Goal: Task Accomplishment & Management: Manage account settings

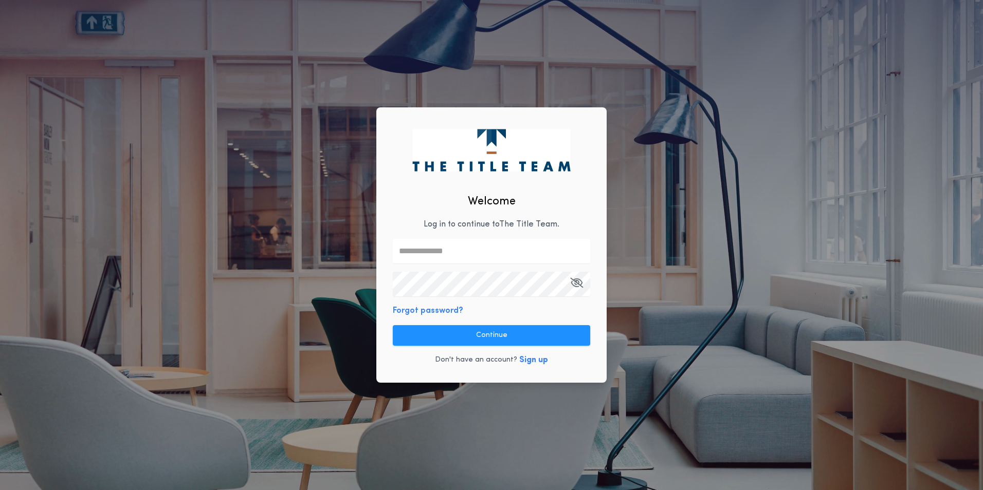
drag, startPoint x: 534, startPoint y: 470, endPoint x: 512, endPoint y: 440, distance: 37.5
click at [534, 470] on div "Welcome Log in to continue to The Title Team . Forgot password? Continue Don't …" at bounding box center [491, 245] width 983 height 490
click at [456, 248] on input "text" at bounding box center [491, 251] width 197 height 25
type input "**********"
click at [578, 370] on div "**********" at bounding box center [491, 245] width 230 height 276
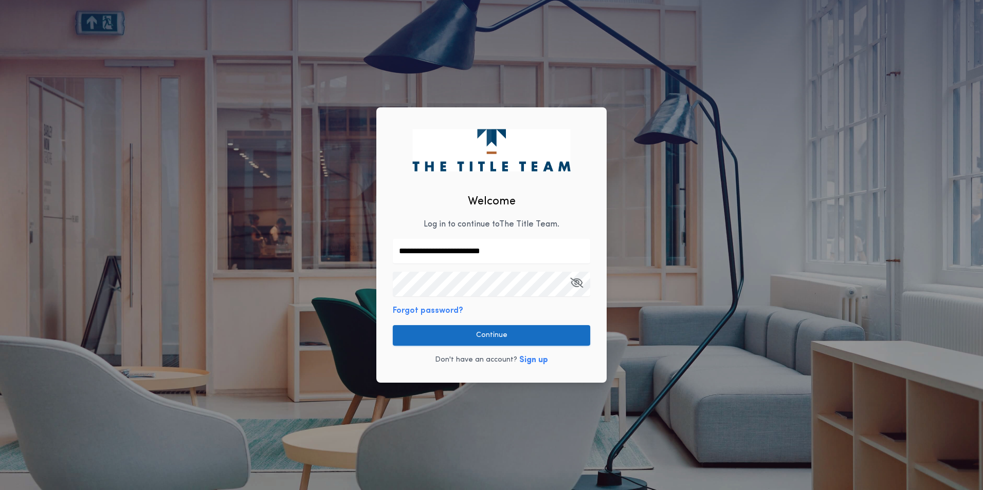
click at [510, 333] on button "Continue" at bounding box center [491, 335] width 197 height 21
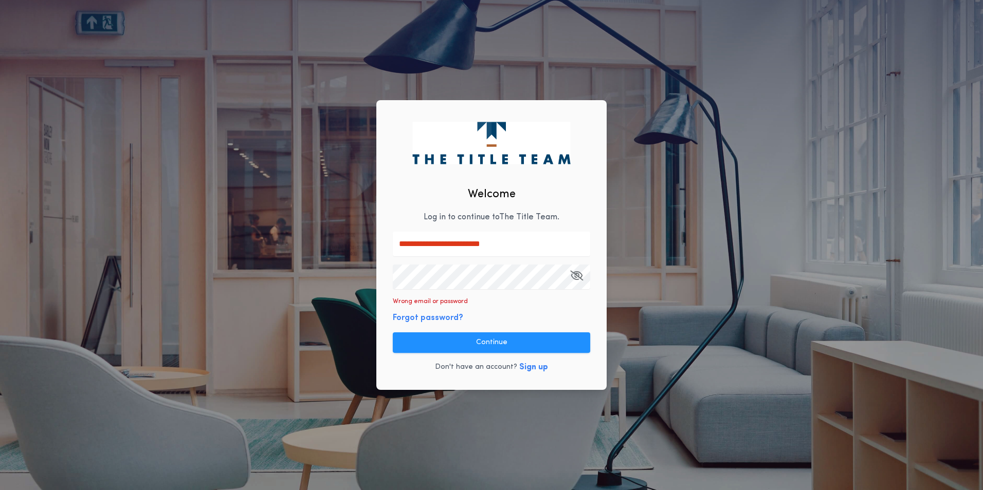
click at [521, 249] on input "**********" at bounding box center [491, 244] width 197 height 25
click at [287, 283] on div "**********" at bounding box center [491, 245] width 983 height 490
click at [489, 342] on button "Continue" at bounding box center [491, 343] width 197 height 21
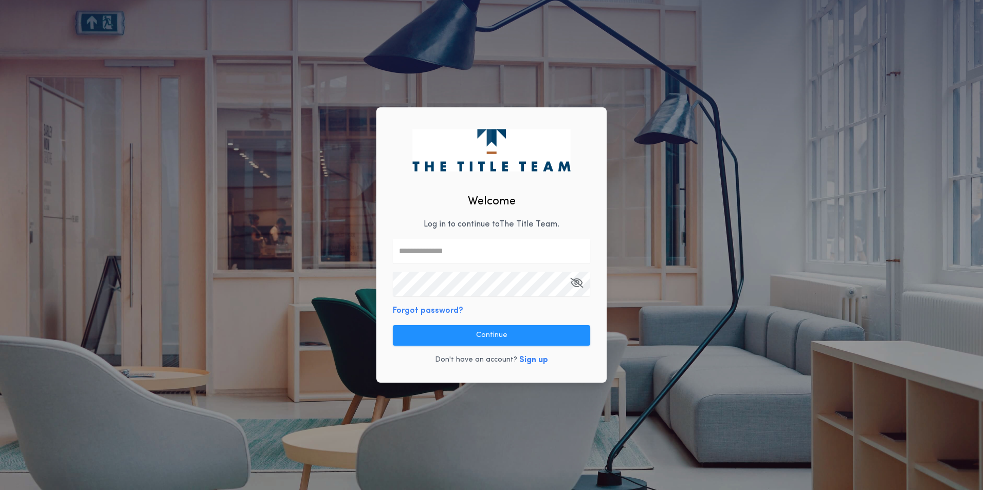
click at [444, 255] on input "text" at bounding box center [491, 251] width 197 height 25
type input "**********"
click at [575, 312] on div "**********" at bounding box center [491, 245] width 230 height 276
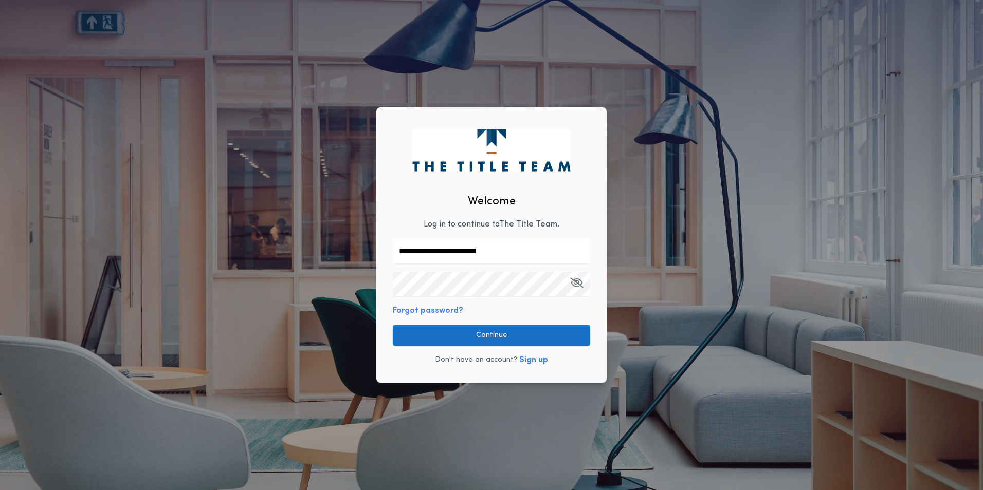
click at [496, 333] on button "Continue" at bounding box center [491, 335] width 197 height 21
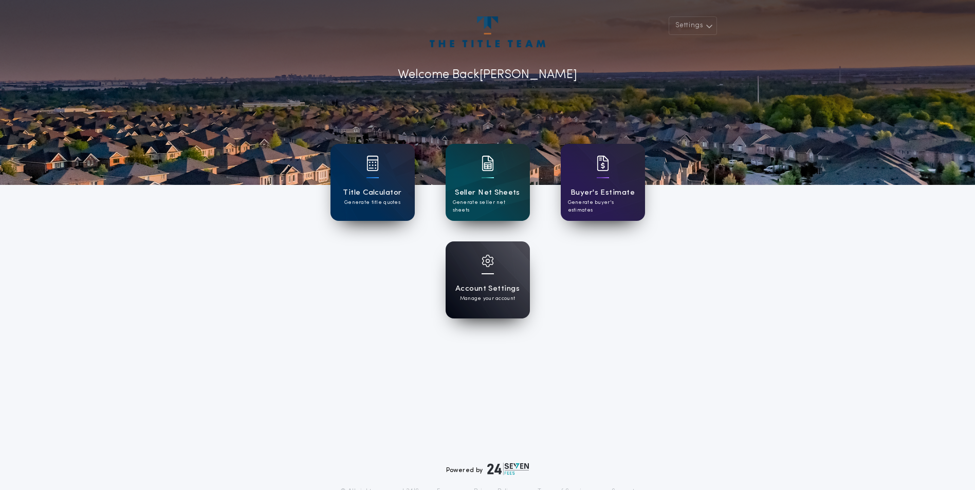
click at [489, 283] on h1 "Account Settings" at bounding box center [487, 289] width 64 height 12
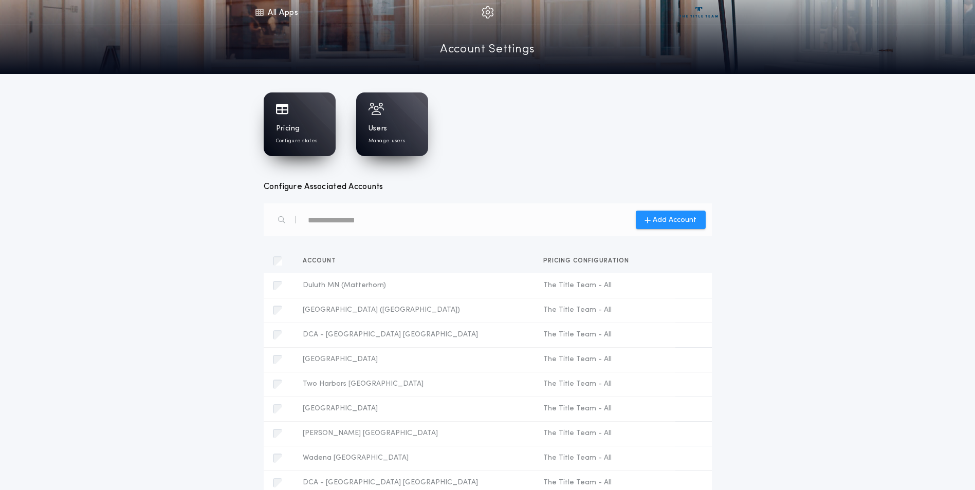
click at [298, 118] on div "Pricing Configure states" at bounding box center [300, 125] width 72 height 64
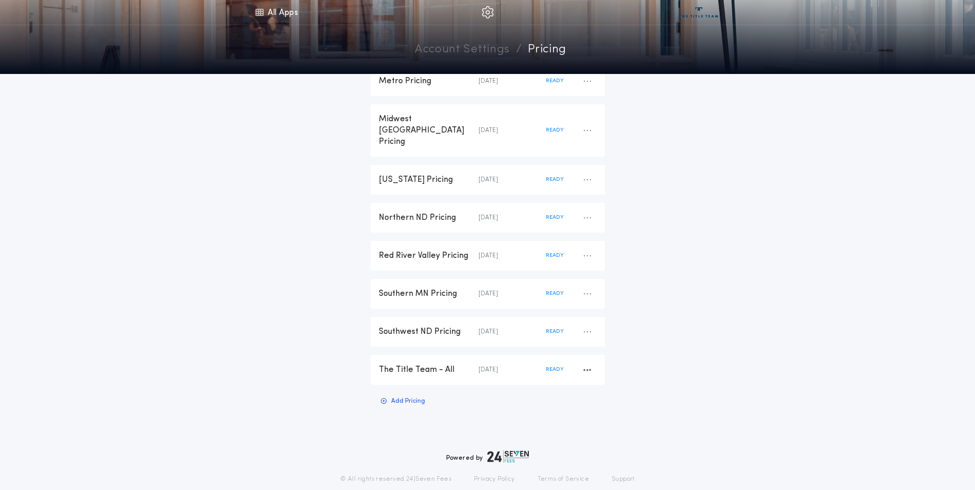
scroll to position [185, 0]
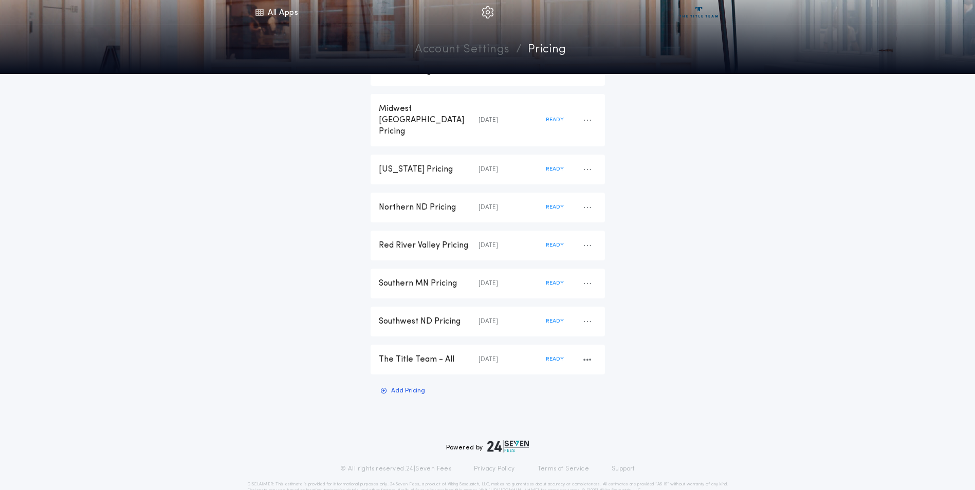
click at [435, 354] on div "The Title Team - All" at bounding box center [429, 359] width 100 height 11
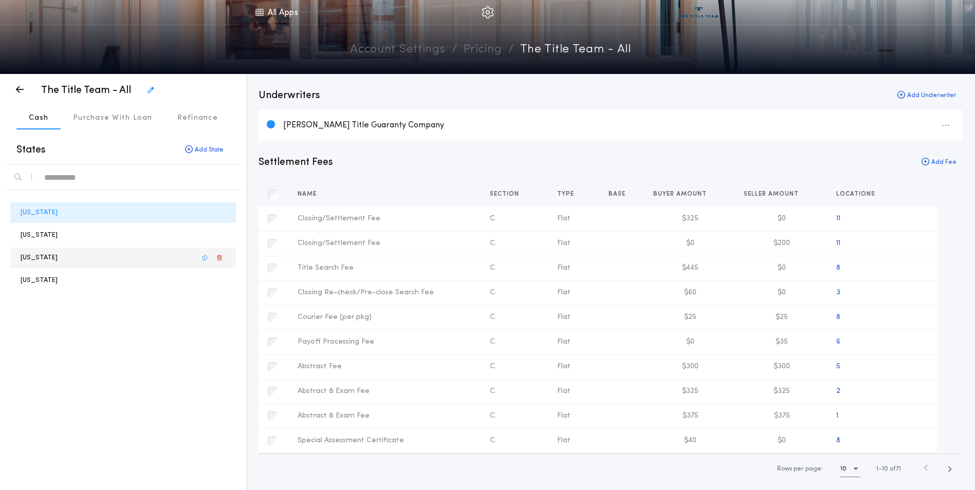
click at [34, 260] on p "[US_STATE]" at bounding box center [39, 258] width 37 height 10
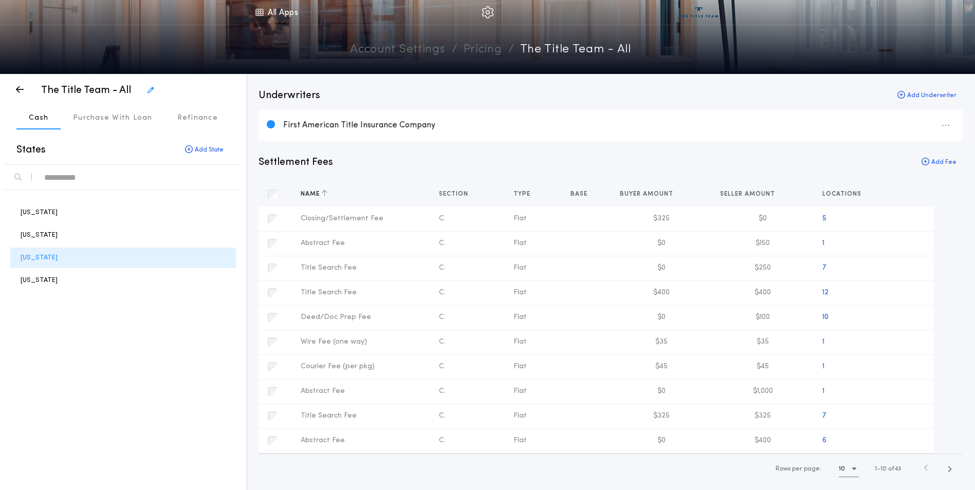
click at [325, 195] on icon "button" at bounding box center [325, 193] width 6 height 7
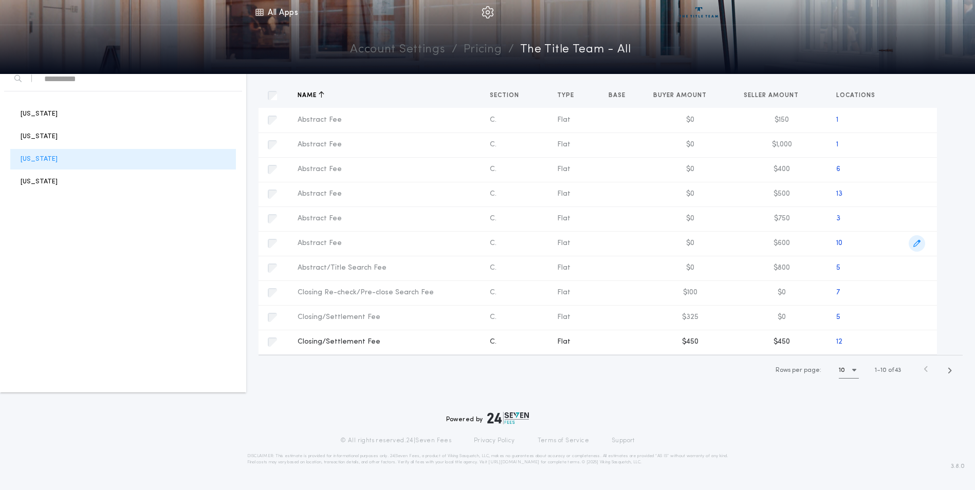
scroll to position [103, 0]
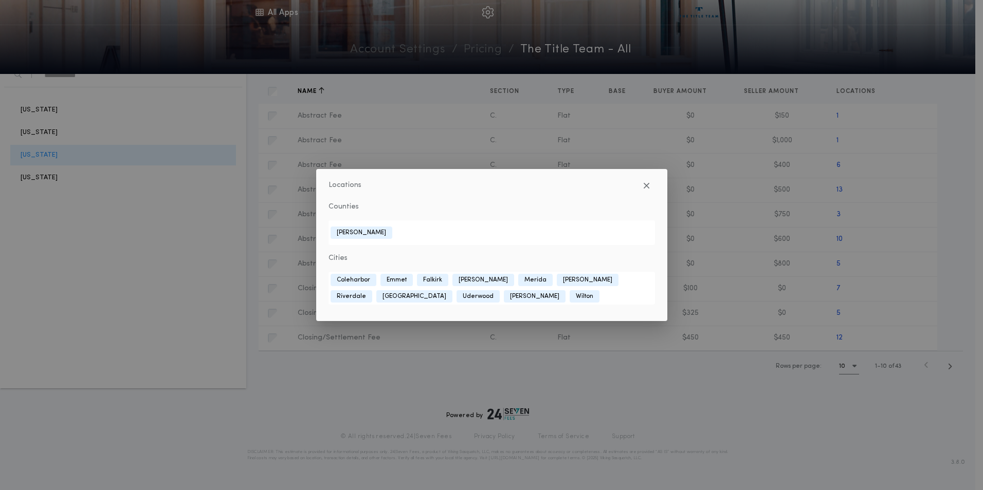
click at [962, 258] on div "Locations Counties [GEOGRAPHIC_DATA] Cities [GEOGRAPHIC_DATA] [GEOGRAPHIC_DATA]…" at bounding box center [491, 245] width 983 height 490
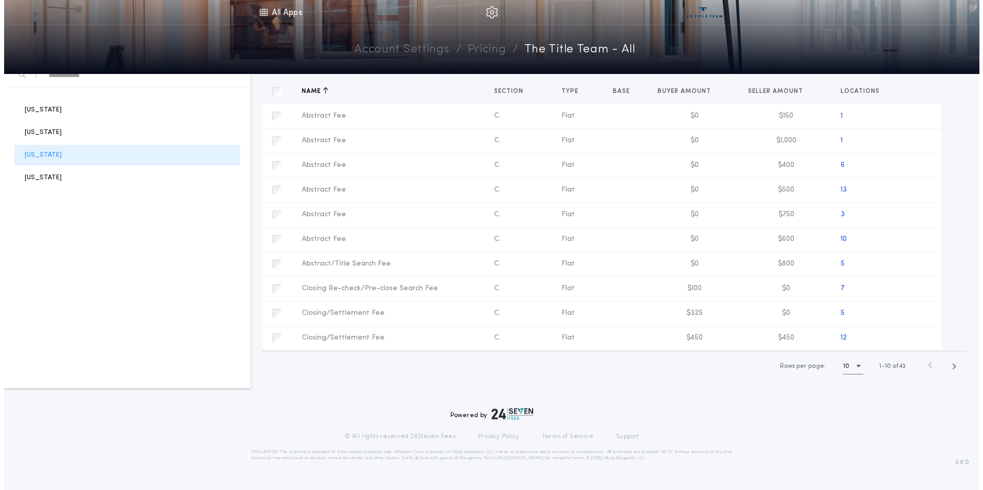
scroll to position [104, 0]
click at [953, 366] on span "button" at bounding box center [949, 365] width 19 height 19
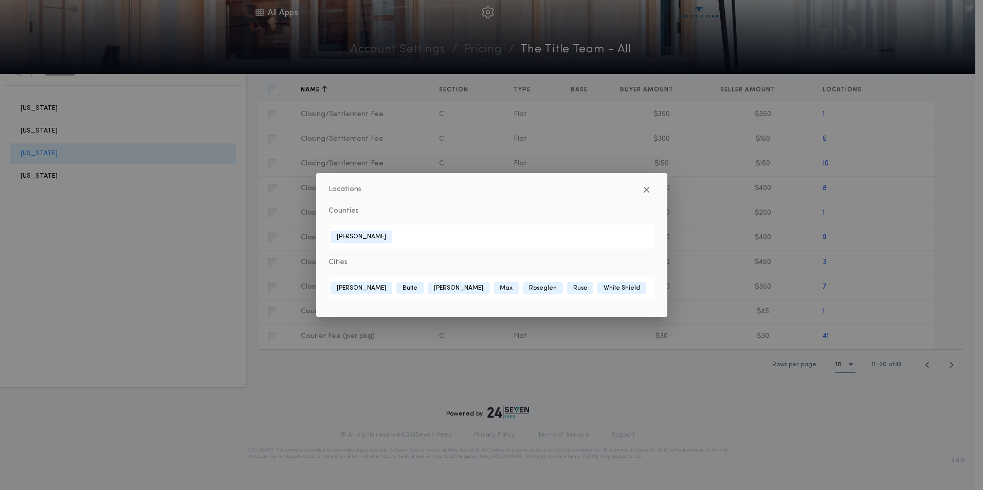
click at [909, 234] on div "Locations Counties [GEOGRAPHIC_DATA] Cities Benedict [GEOGRAPHIC_DATA] [GEOGRAP…" at bounding box center [491, 245] width 983 height 490
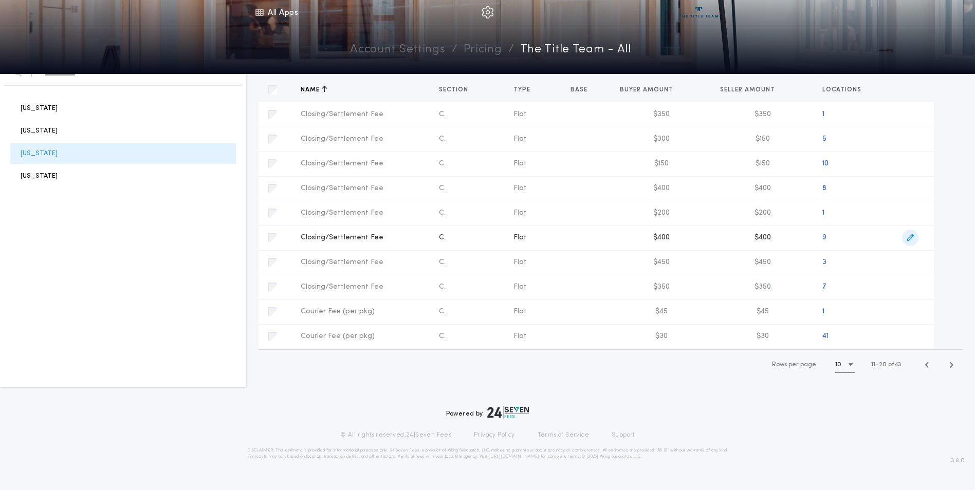
click at [910, 239] on icon "button" at bounding box center [910, 237] width 7 height 7
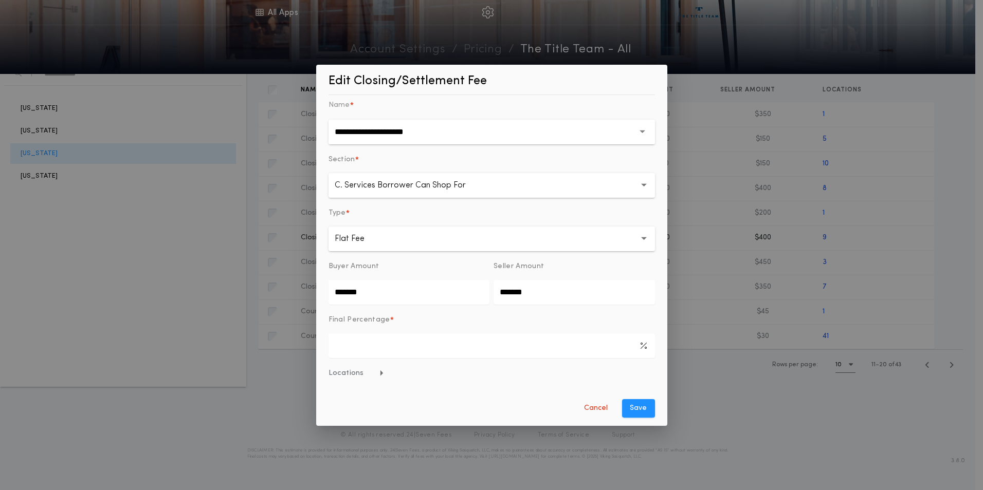
click at [347, 374] on span "Locations" at bounding box center [356, 374] width 56 height 10
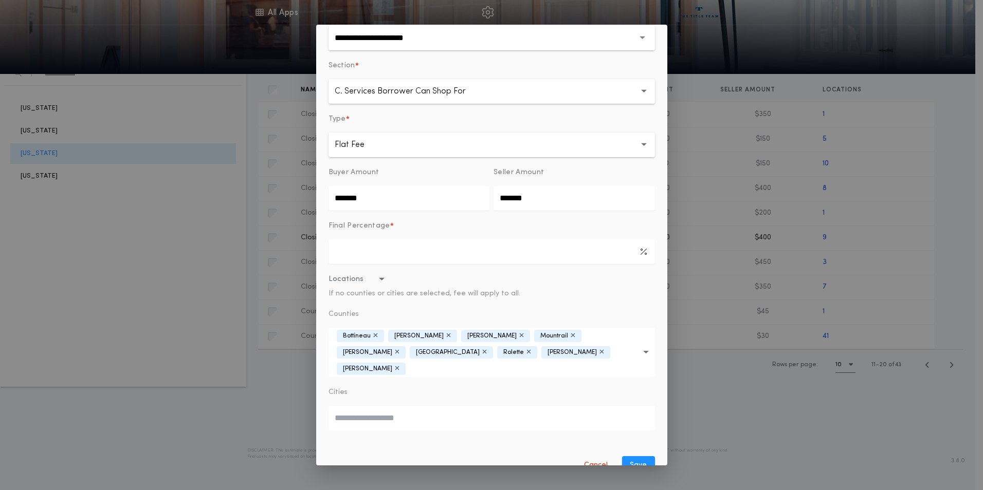
scroll to position [54, 0]
click at [643, 345] on icon "button" at bounding box center [646, 351] width 6 height 49
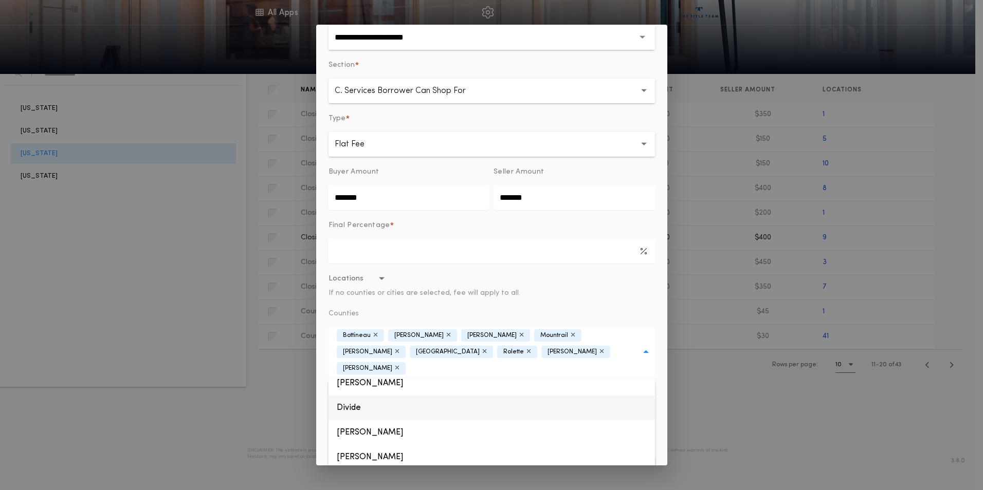
click at [345, 396] on button "Divide" at bounding box center [491, 408] width 326 height 25
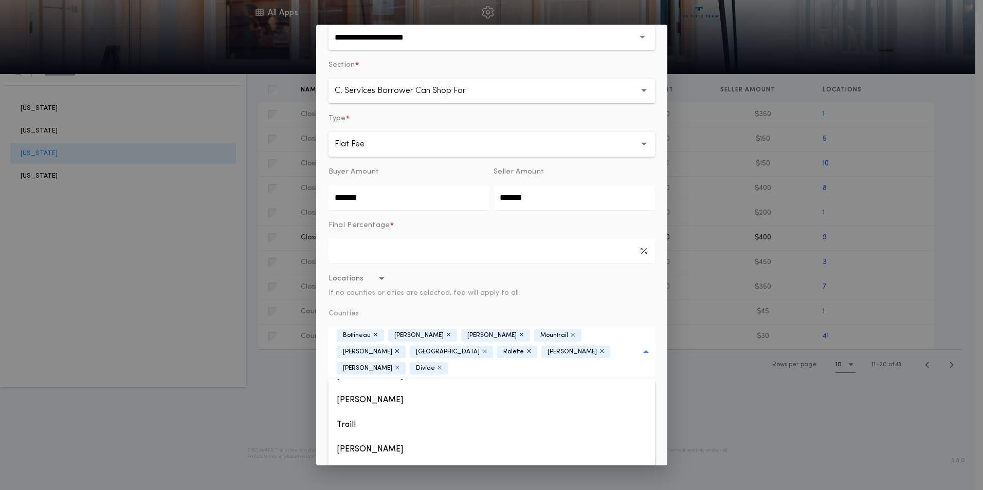
scroll to position [963, 0]
click at [351, 452] on button "[PERSON_NAME]" at bounding box center [491, 464] width 326 height 25
click at [537, 284] on button "Locations If no counties or cities are selected, fee will apply to all." at bounding box center [491, 286] width 326 height 25
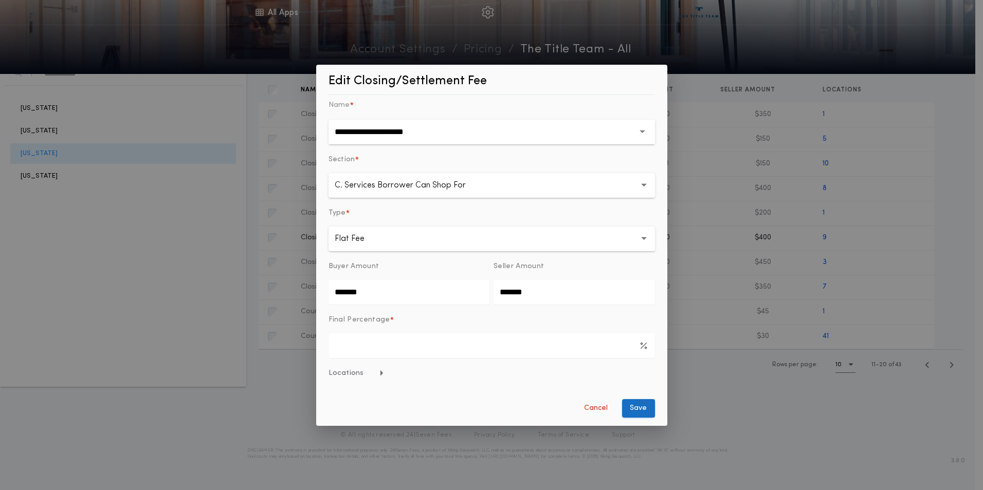
click at [630, 408] on button "Save" at bounding box center [638, 408] width 33 height 19
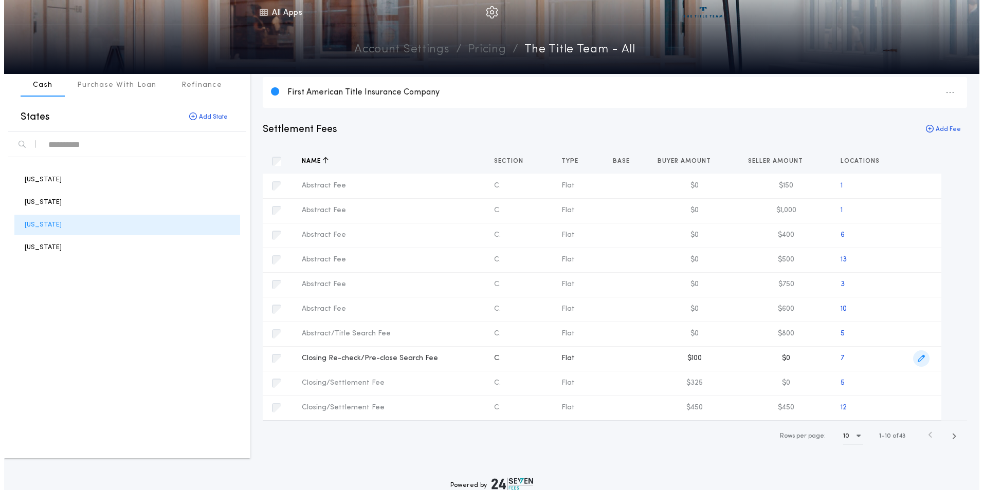
scroll to position [51, 0]
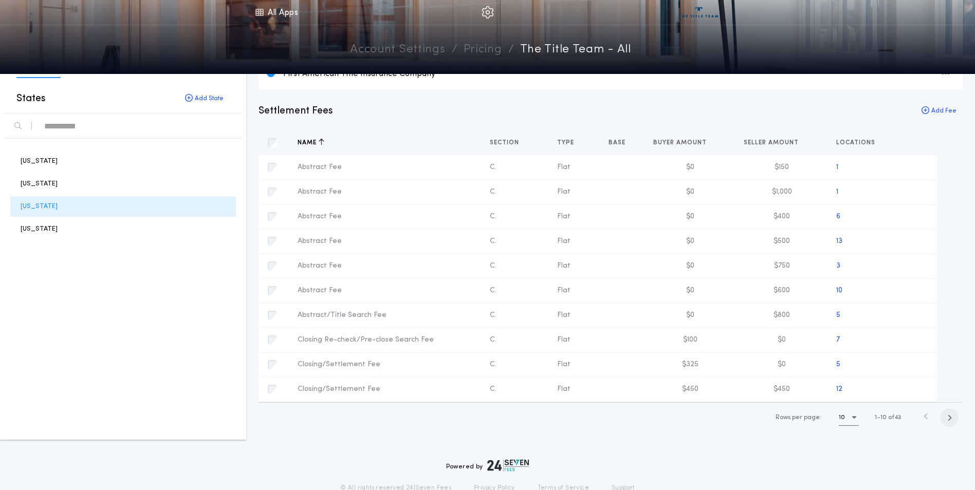
click at [949, 419] on icon "button" at bounding box center [949, 418] width 5 height 8
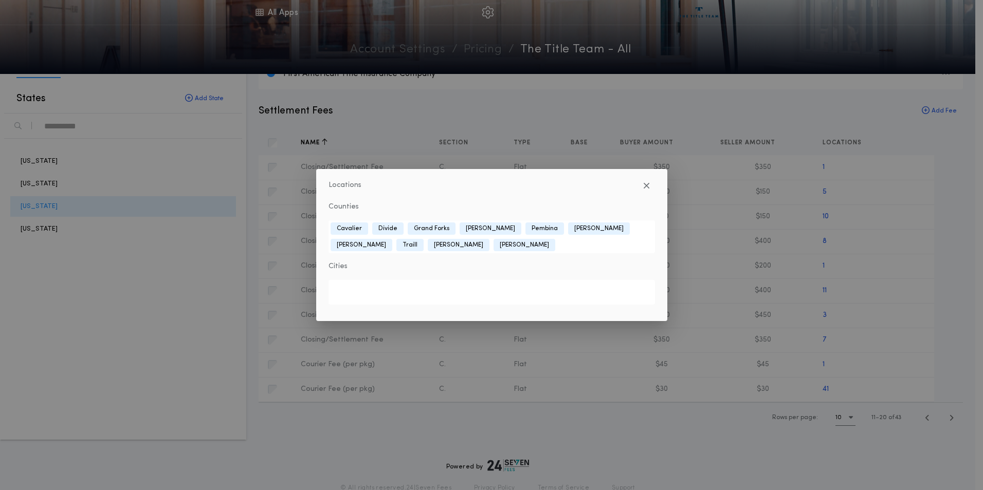
click at [891, 218] on div "Locations Counties Cavalier Divide [GEOGRAPHIC_DATA] [GEOGRAPHIC_DATA] [GEOGRAP…" at bounding box center [491, 245] width 983 height 490
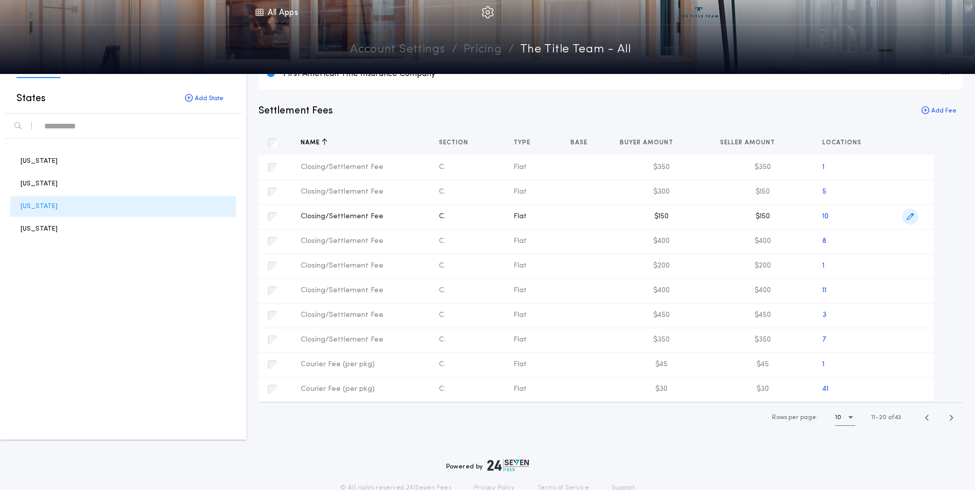
click at [909, 218] on icon "button" at bounding box center [910, 216] width 7 height 7
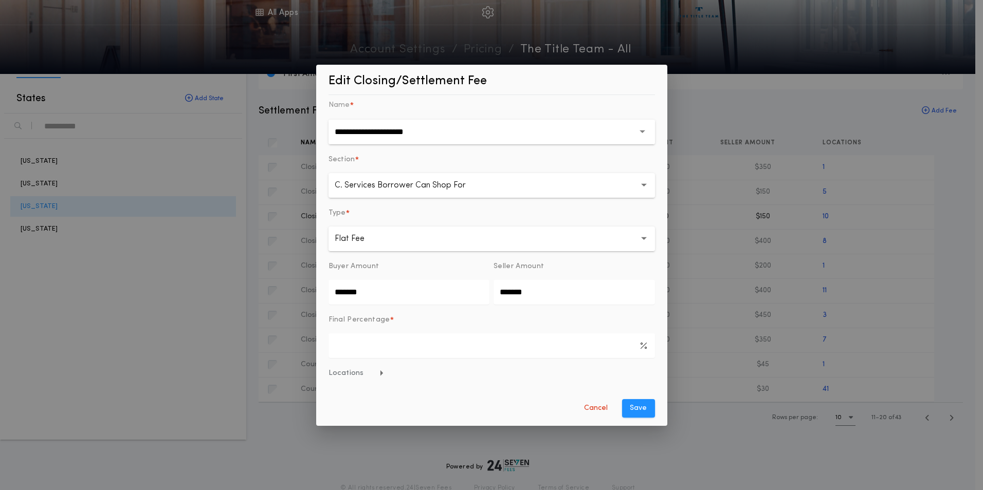
click at [621, 366] on form "**********" at bounding box center [491, 258] width 326 height 319
click at [354, 376] on span "Locations" at bounding box center [356, 374] width 56 height 10
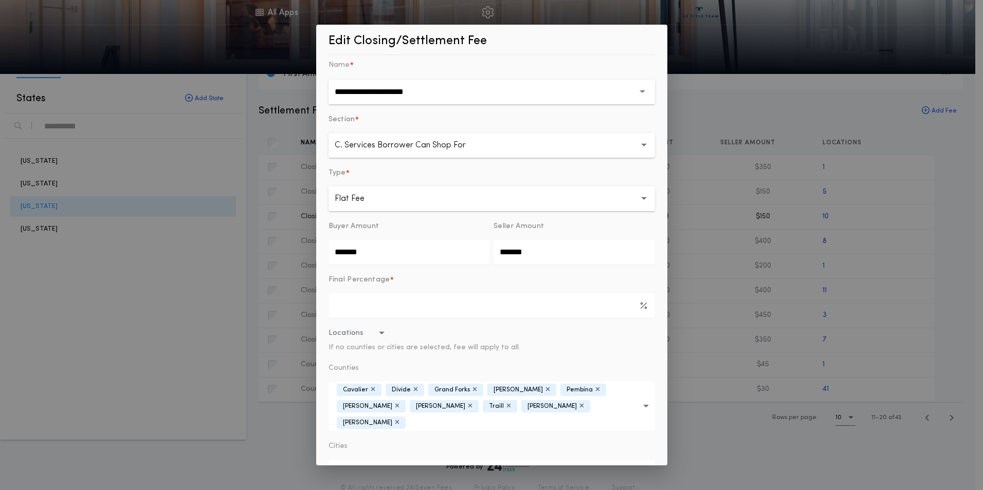
click at [414, 390] on icon "button" at bounding box center [415, 390] width 5 height 6
click at [579, 409] on icon "button" at bounding box center [581, 406] width 5 height 6
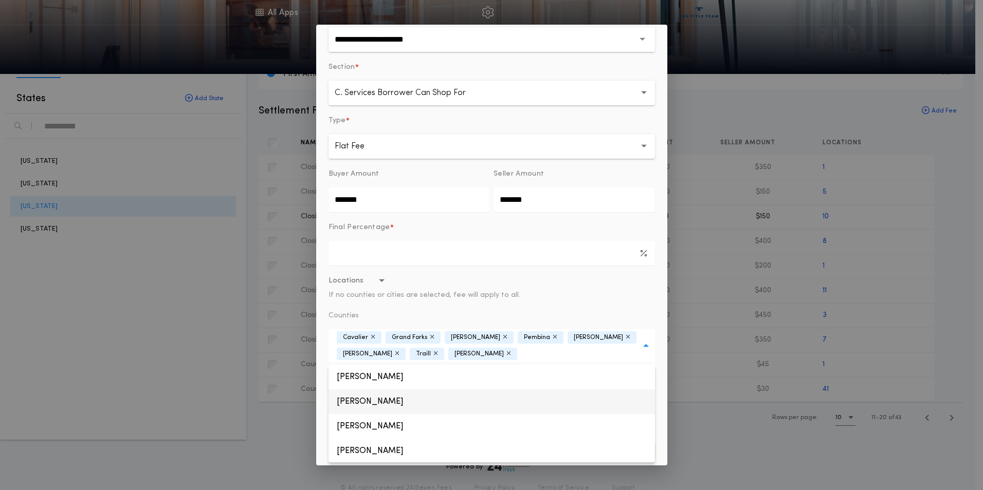
scroll to position [54, 0]
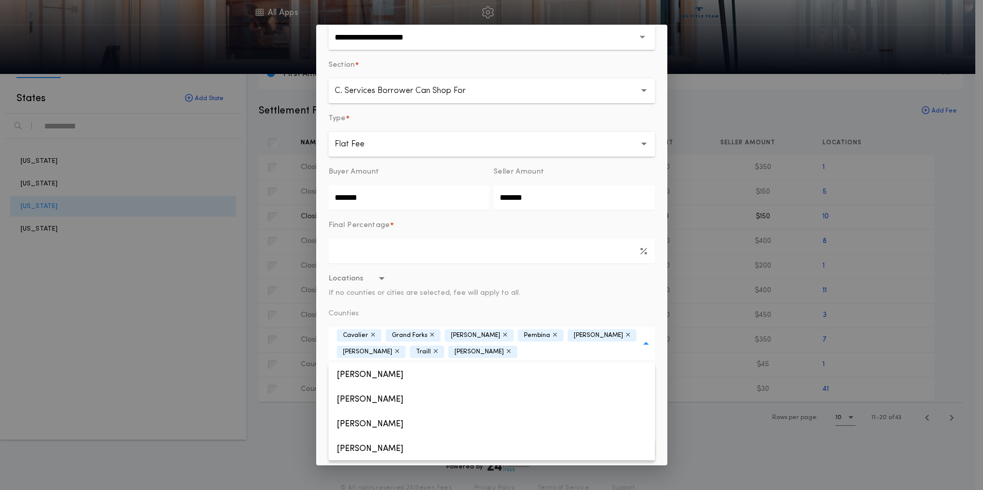
click at [654, 386] on div "**********" at bounding box center [491, 246] width 351 height 442
click at [629, 449] on button "Save" at bounding box center [638, 449] width 33 height 19
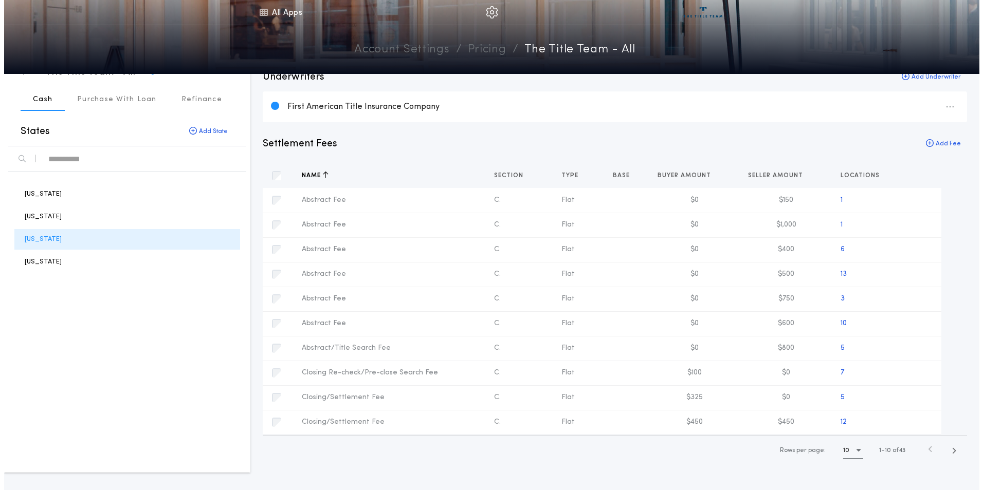
scroll to position [0, 0]
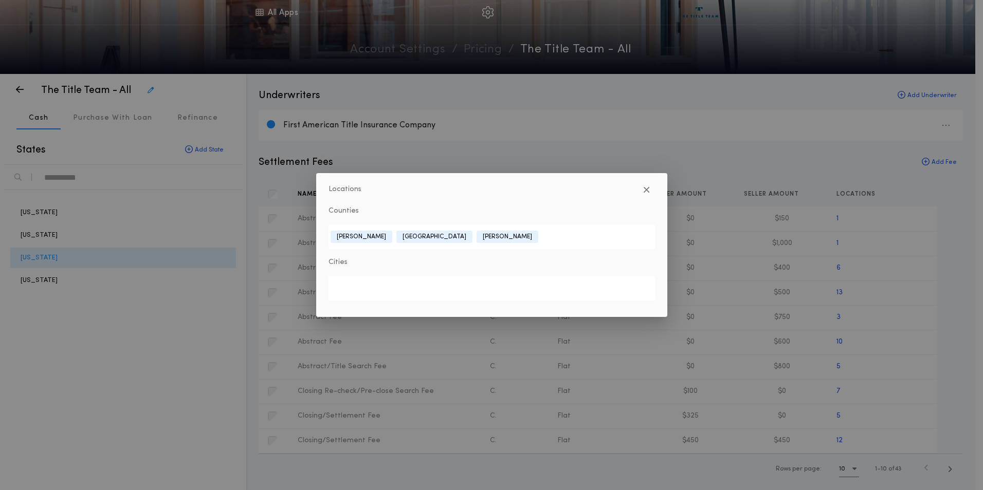
click at [949, 470] on div "Locations Counties [GEOGRAPHIC_DATA][PERSON_NAME][GEOGRAPHIC_DATA] Cities" at bounding box center [491, 245] width 983 height 490
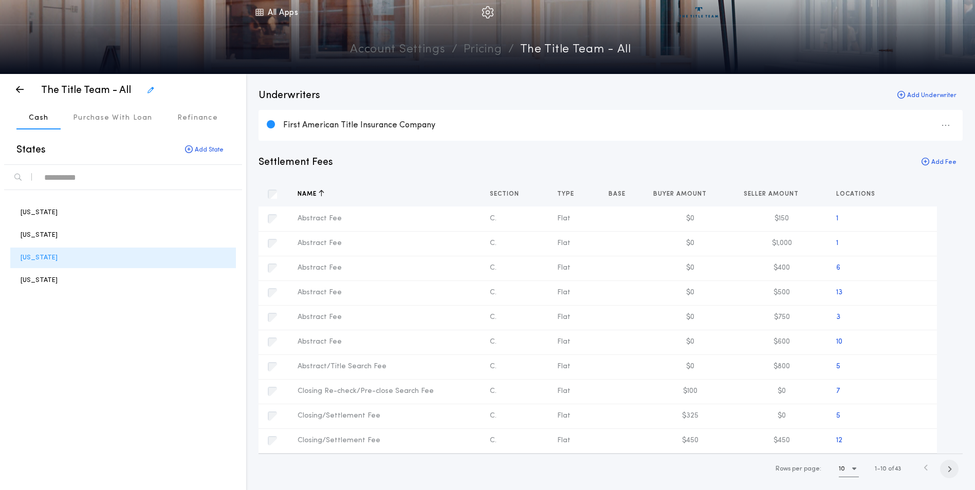
click at [948, 469] on icon "button" at bounding box center [949, 470] width 5 height 8
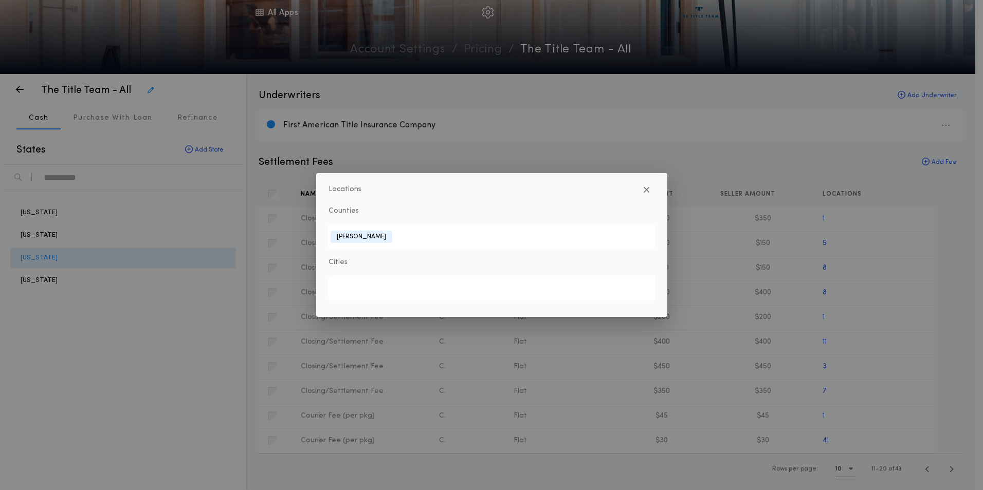
drag, startPoint x: 150, startPoint y: 392, endPoint x: 115, endPoint y: 284, distance: 114.0
click at [150, 391] on div "Locations Counties [PERSON_NAME] Cities" at bounding box center [491, 245] width 983 height 490
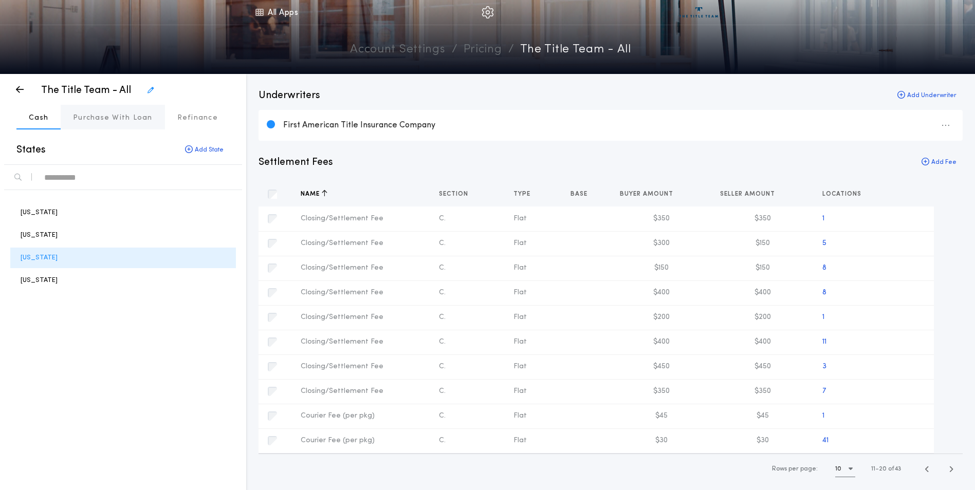
click at [88, 120] on p "Purchase With Loan" at bounding box center [113, 118] width 80 height 10
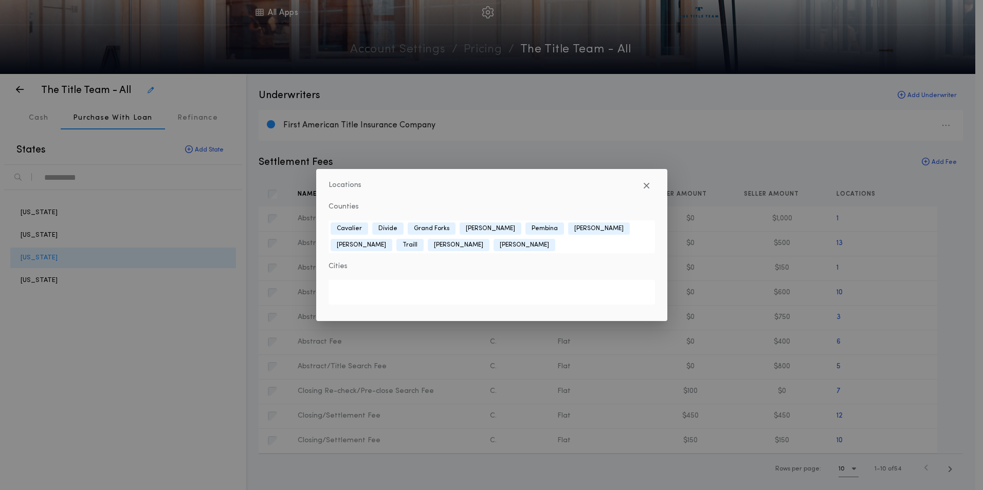
drag, startPoint x: 891, startPoint y: 441, endPoint x: 906, endPoint y: 440, distance: 15.5
click at [893, 441] on div "Locations Counties Cavalier Divide [GEOGRAPHIC_DATA] [GEOGRAPHIC_DATA] [GEOGRAP…" at bounding box center [491, 245] width 983 height 490
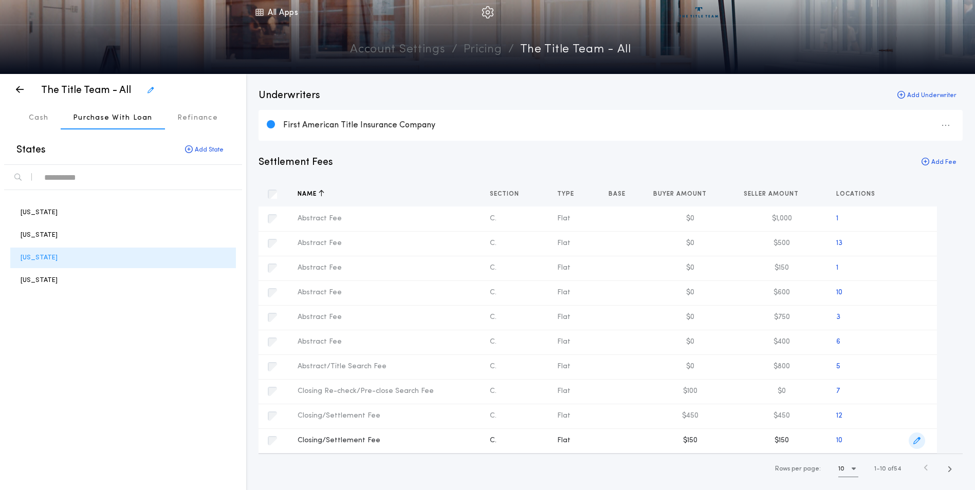
click at [916, 440] on icon "button" at bounding box center [917, 440] width 7 height 7
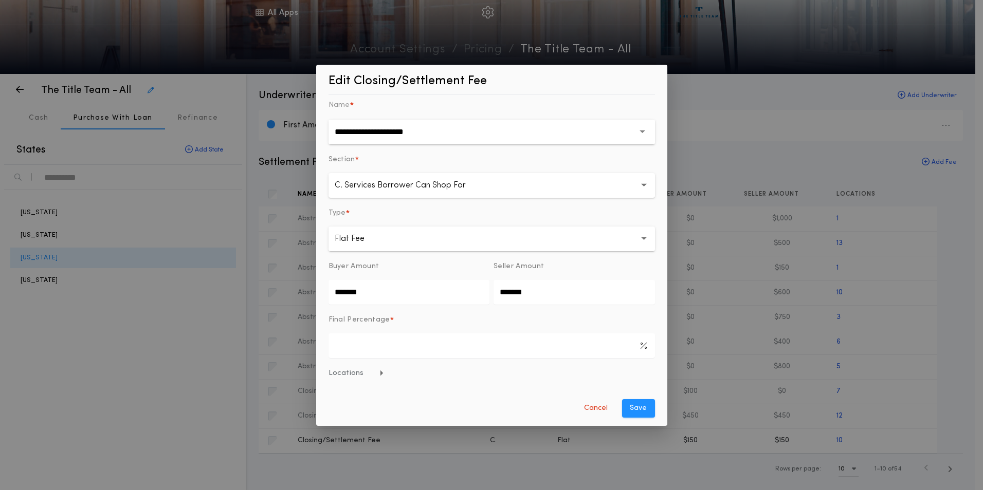
click at [339, 376] on span "Locations" at bounding box center [356, 374] width 56 height 10
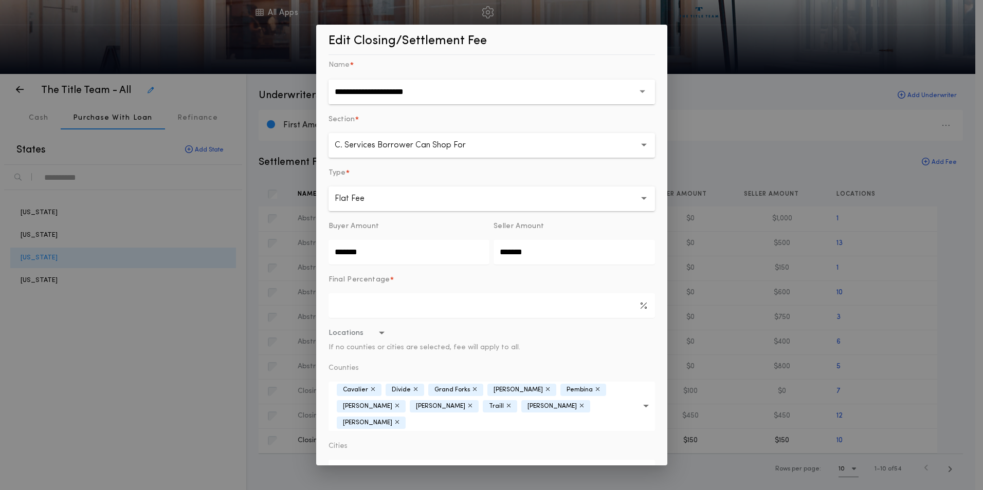
click at [413, 390] on icon "button" at bounding box center [415, 390] width 5 height 6
click at [579, 406] on icon "button" at bounding box center [581, 406] width 5 height 6
click at [656, 388] on div "**********" at bounding box center [491, 246] width 351 height 442
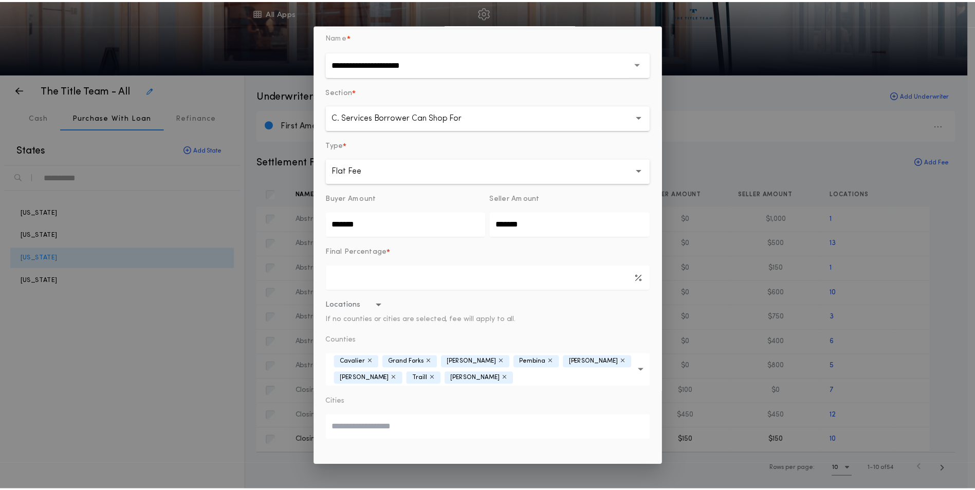
scroll to position [54, 0]
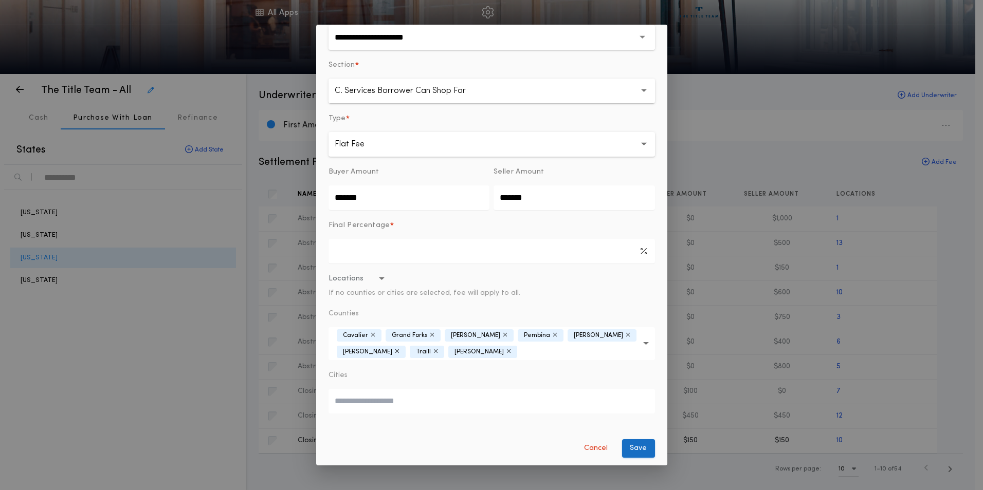
click at [633, 449] on button "Save" at bounding box center [638, 449] width 33 height 19
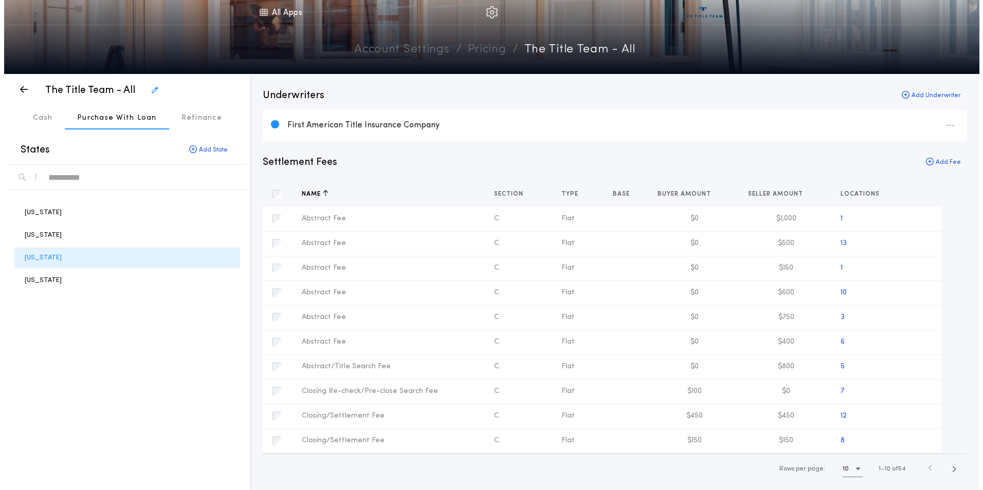
scroll to position [0, 0]
click at [948, 470] on icon "button" at bounding box center [949, 470] width 5 height 8
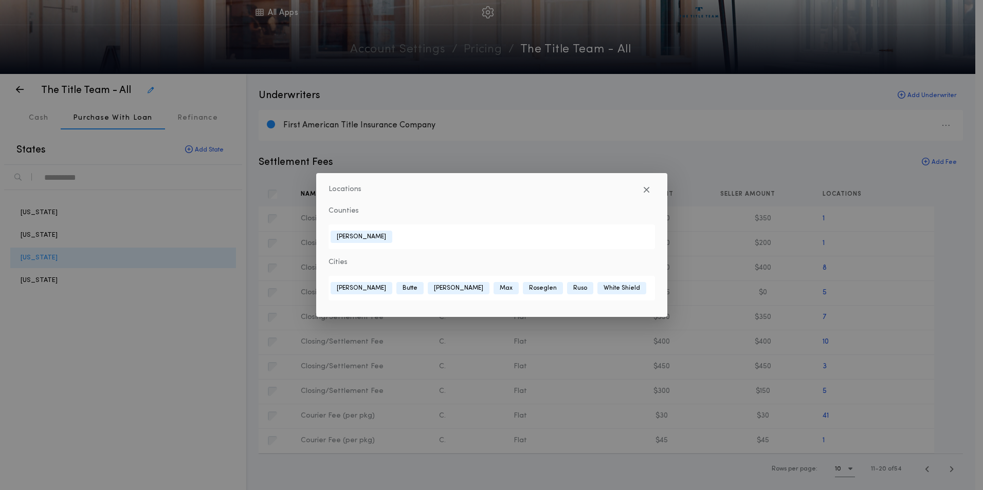
drag, startPoint x: 885, startPoint y: 314, endPoint x: 902, endPoint y: 312, distance: 17.7
click at [897, 313] on div "Locations Counties [GEOGRAPHIC_DATA] Cities Benedict [GEOGRAPHIC_DATA] [GEOGRAP…" at bounding box center [491, 245] width 983 height 490
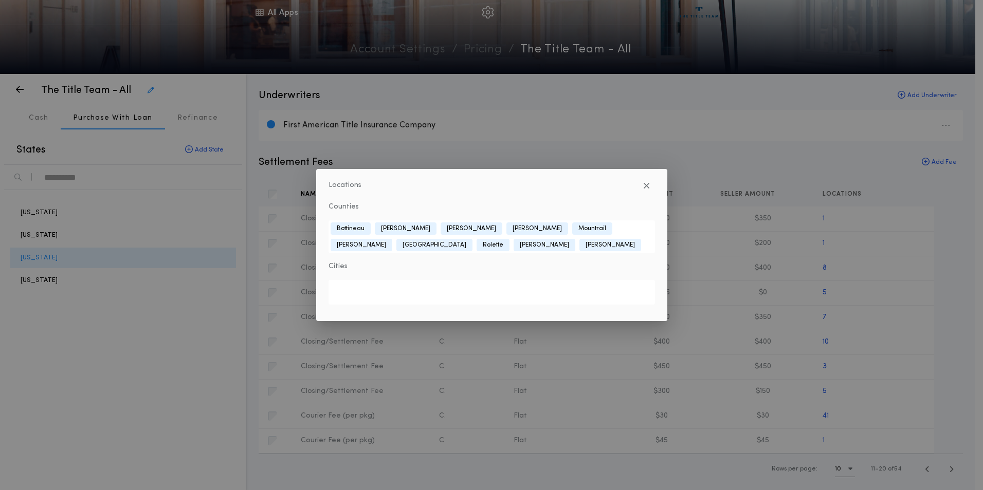
click at [902, 338] on div "Locations Counties [GEOGRAPHIC_DATA] [GEOGRAPHIC_DATA][PERSON_NAME][GEOGRAPHIC_…" at bounding box center [491, 245] width 983 height 490
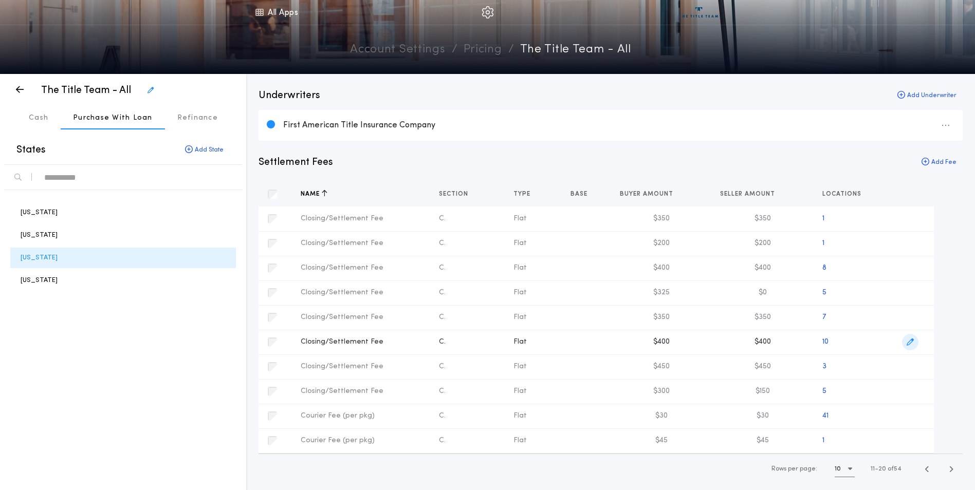
click at [915, 341] on span "button" at bounding box center [910, 342] width 16 height 16
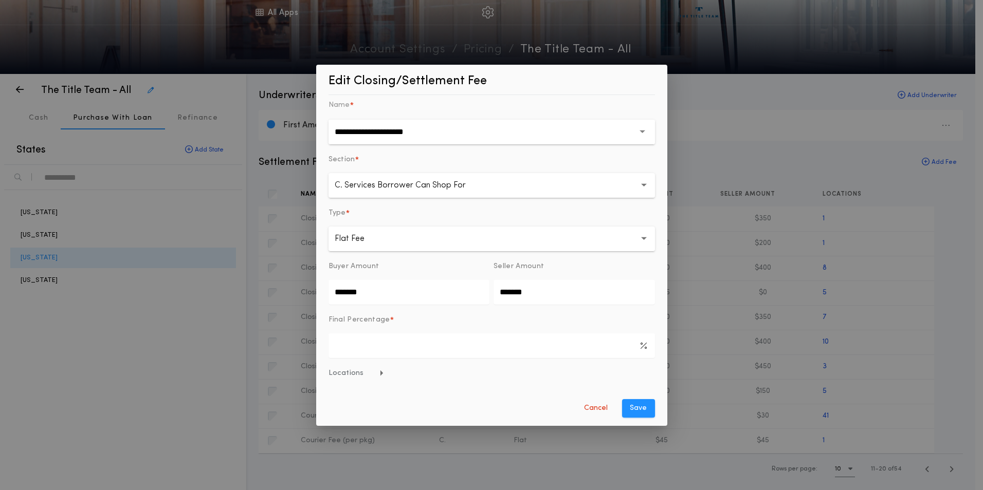
click at [336, 371] on span "Locations" at bounding box center [356, 374] width 56 height 10
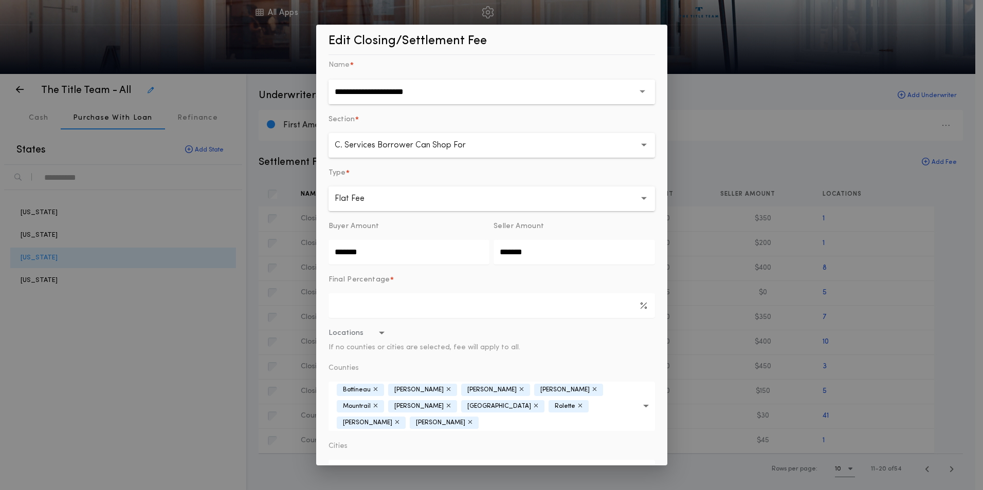
click at [643, 405] on icon "button" at bounding box center [646, 407] width 6 height 4
click at [359, 450] on button "Divide" at bounding box center [491, 462] width 326 height 25
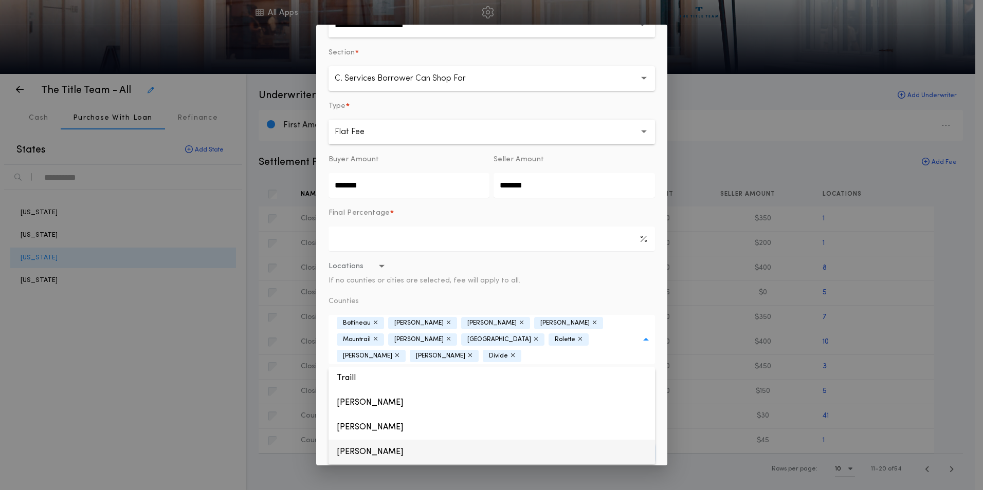
scroll to position [65, 0]
click at [356, 447] on button "[PERSON_NAME]" at bounding box center [491, 454] width 326 height 25
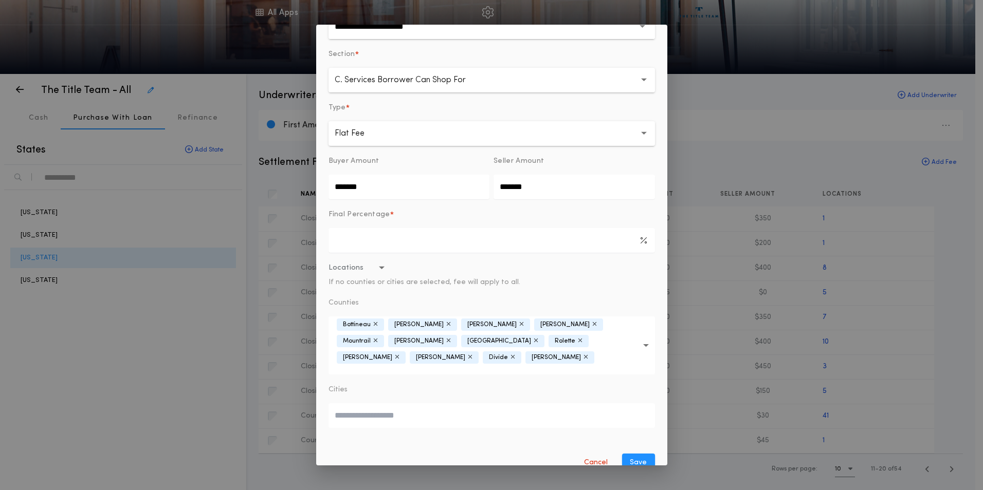
click at [578, 286] on button "Locations If no counties or cities are selected, fee will apply to all." at bounding box center [491, 275] width 326 height 25
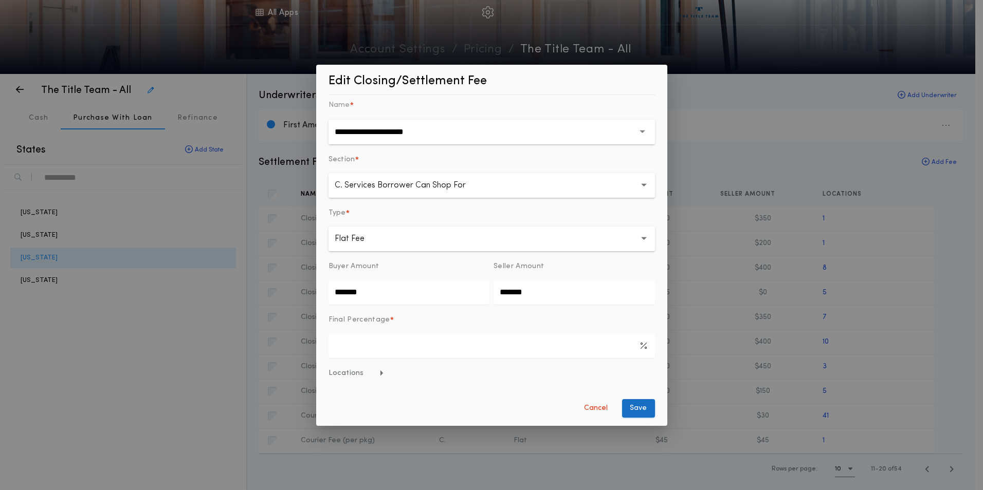
click at [626, 410] on button "Save" at bounding box center [638, 408] width 33 height 19
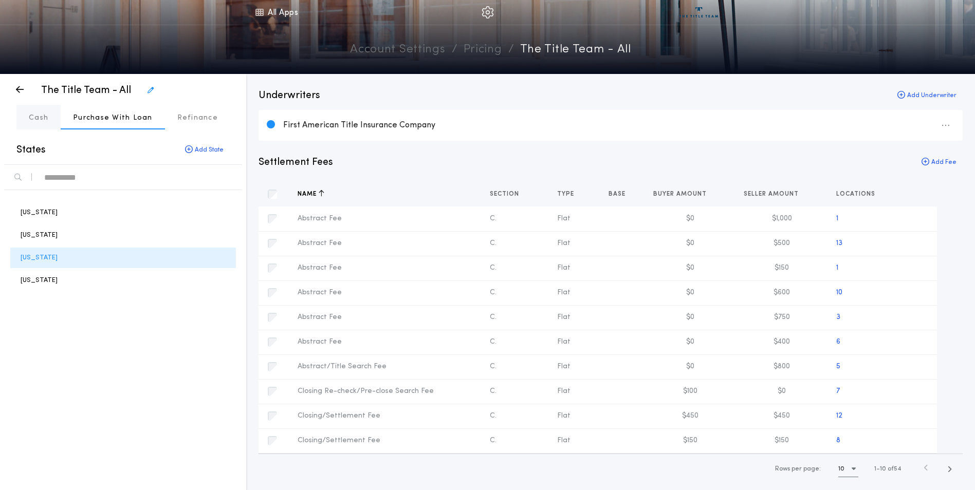
click at [36, 121] on p "Cash" at bounding box center [39, 118] width 20 height 10
click at [951, 473] on icon "button" at bounding box center [949, 470] width 5 height 8
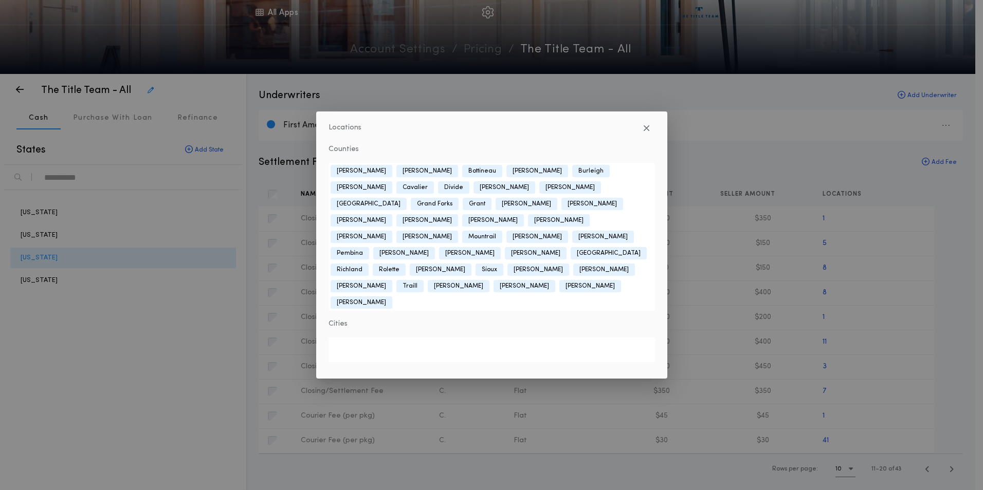
click at [956, 259] on div "Locations Counties [GEOGRAPHIC_DATA] [PERSON_NAME] [GEOGRAPHIC_DATA] [GEOGRAPHI…" at bounding box center [491, 245] width 983 height 490
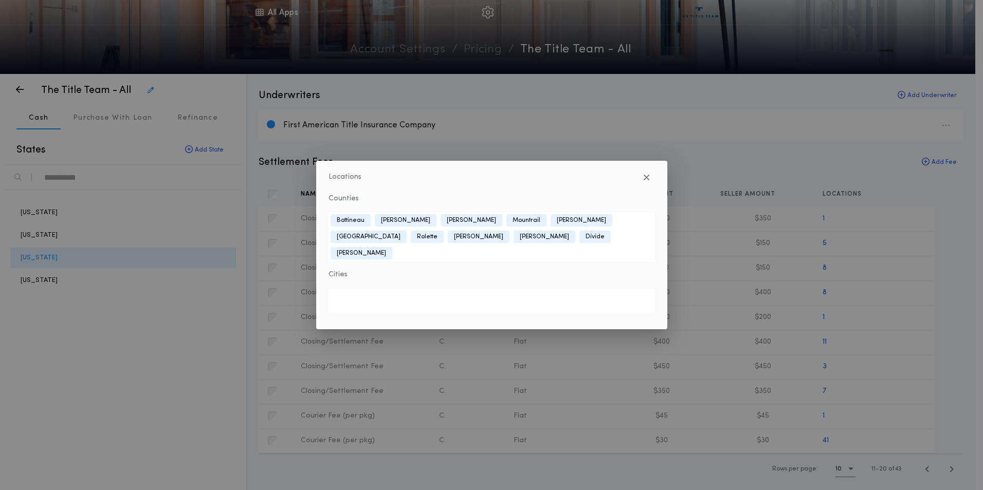
click at [104, 404] on div "Locations Counties [GEOGRAPHIC_DATA] [GEOGRAPHIC_DATA][PERSON_NAME][GEOGRAPHIC_…" at bounding box center [491, 245] width 983 height 490
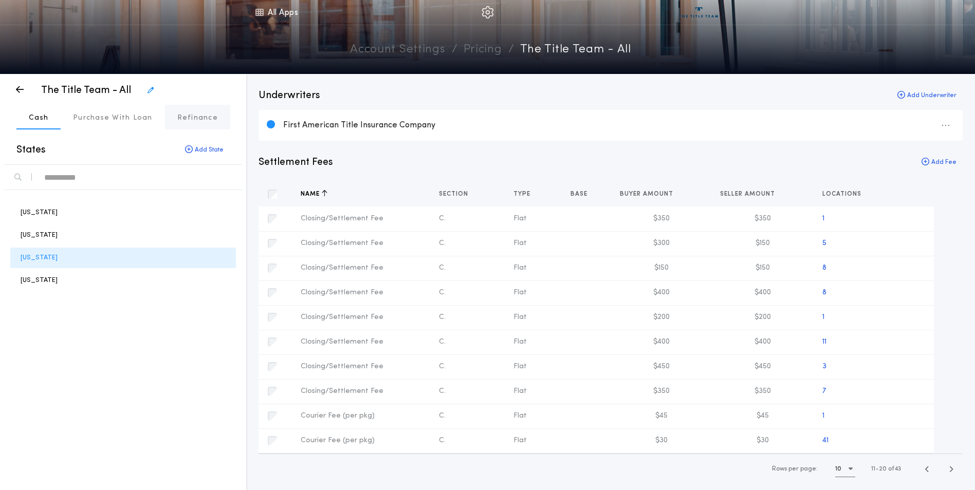
click at [195, 114] on p "Refinance" at bounding box center [197, 118] width 41 height 10
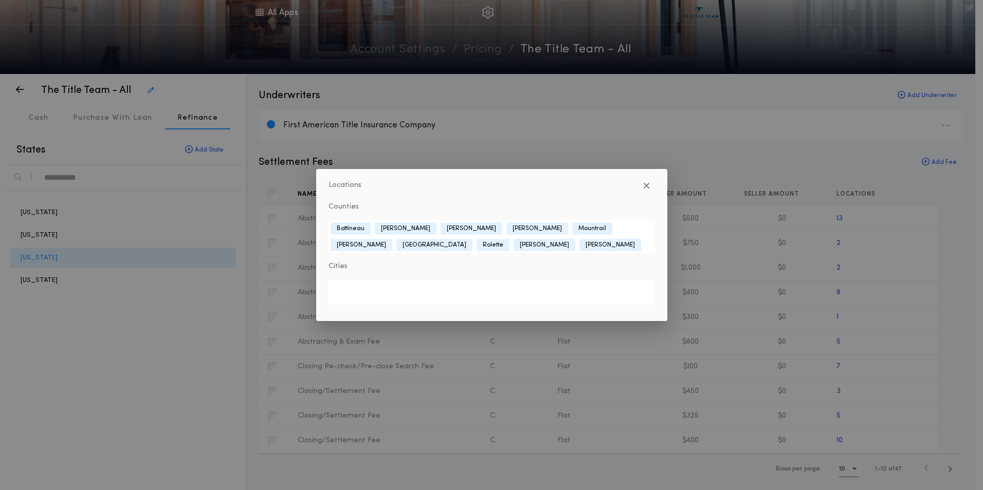
click at [916, 442] on div "Locations Counties [GEOGRAPHIC_DATA] [GEOGRAPHIC_DATA][PERSON_NAME][GEOGRAPHIC_…" at bounding box center [491, 245] width 983 height 490
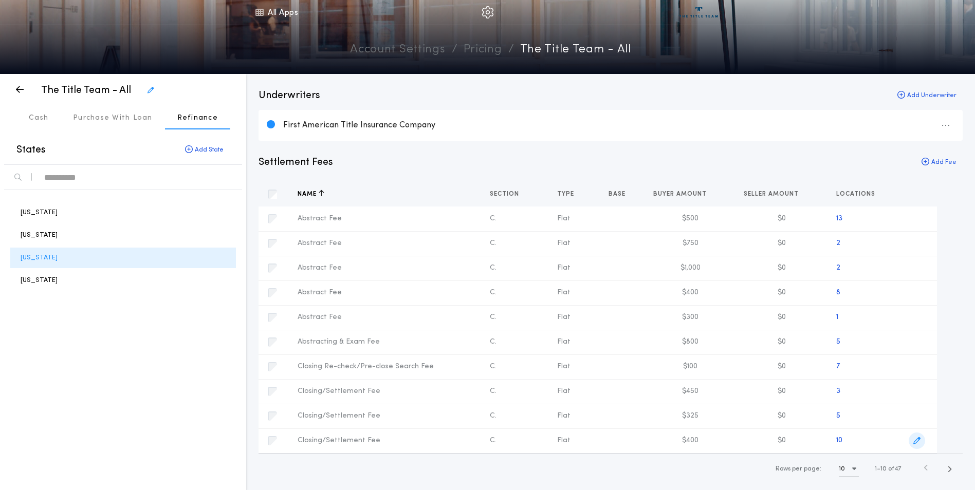
click at [916, 442] on icon "button" at bounding box center [917, 440] width 7 height 7
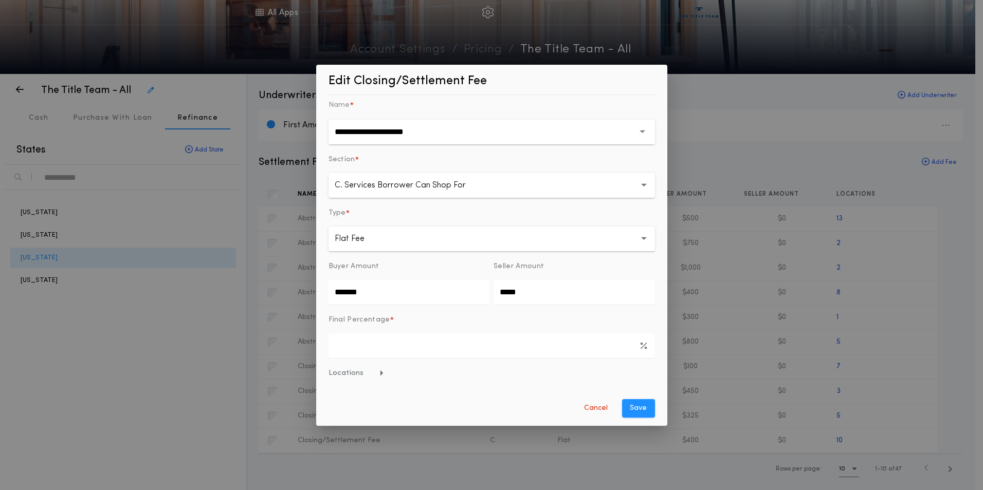
click at [613, 375] on button "Locations" at bounding box center [491, 374] width 326 height 10
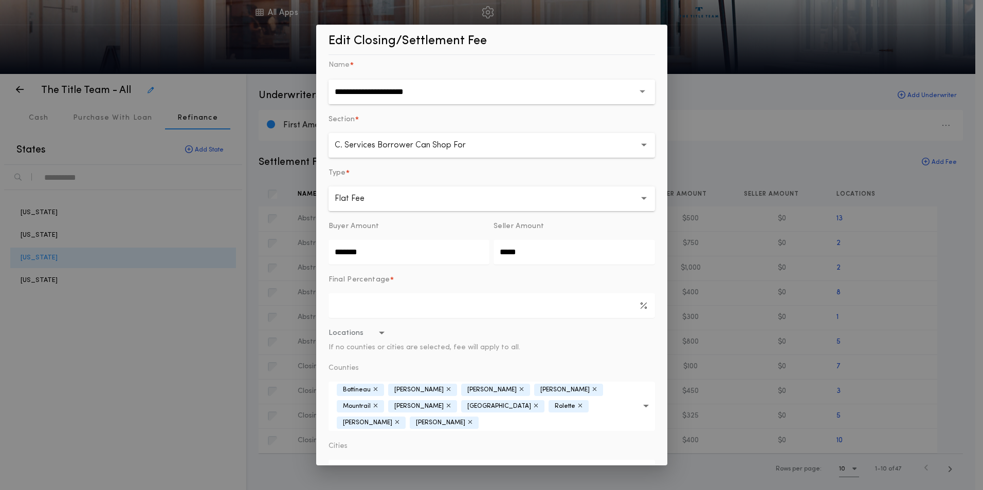
click at [643, 405] on icon "button" at bounding box center [646, 407] width 6 height 4
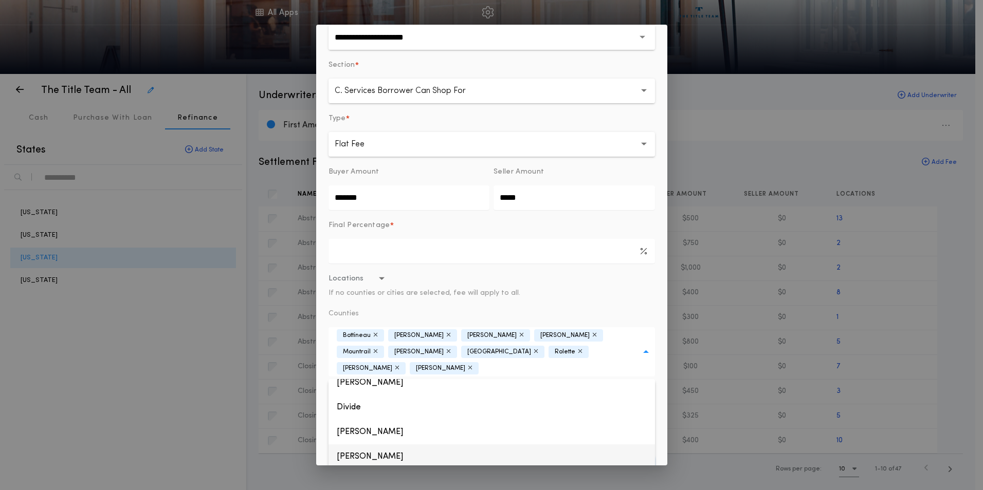
scroll to position [206, 0]
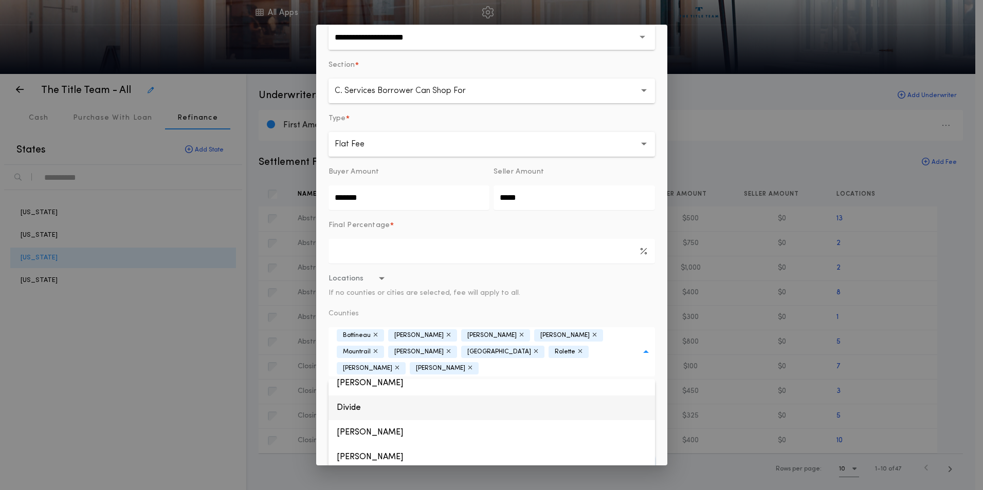
click at [360, 396] on button "Divide" at bounding box center [491, 408] width 326 height 25
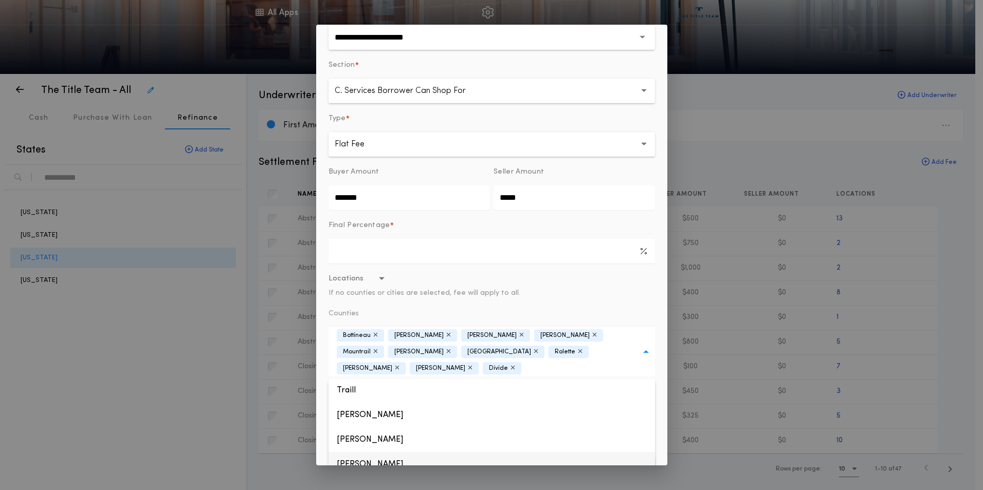
click at [374, 461] on button "[PERSON_NAME]" at bounding box center [491, 464] width 326 height 25
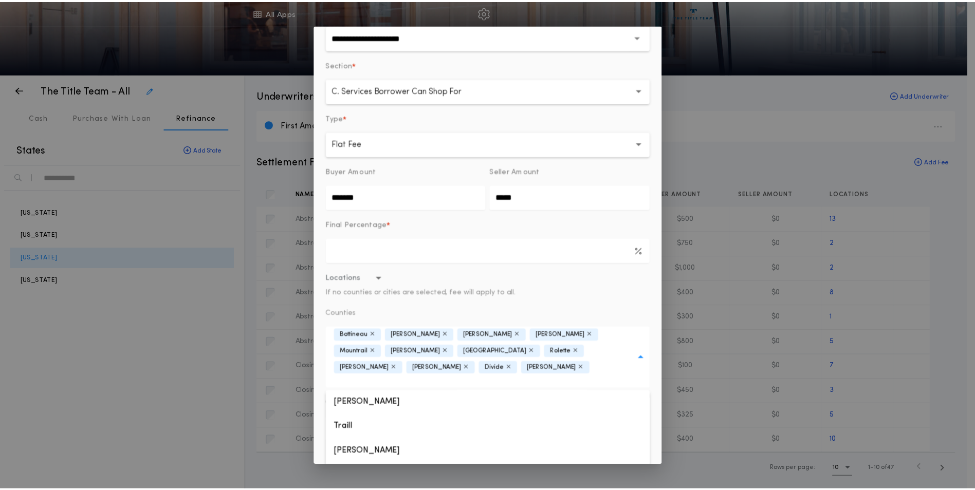
scroll to position [914, 0]
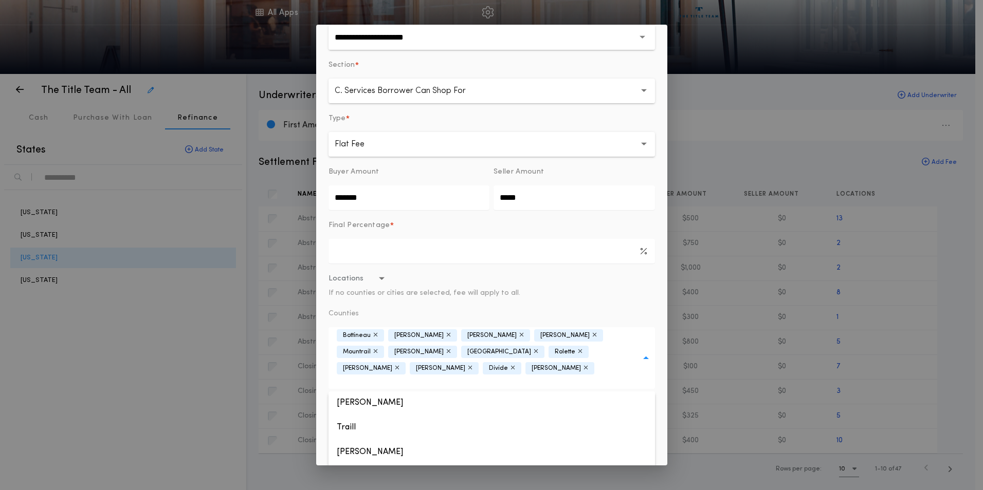
click at [614, 299] on form "**********" at bounding box center [491, 246] width 326 height 482
click at [635, 465] on button "Save" at bounding box center [638, 474] width 33 height 19
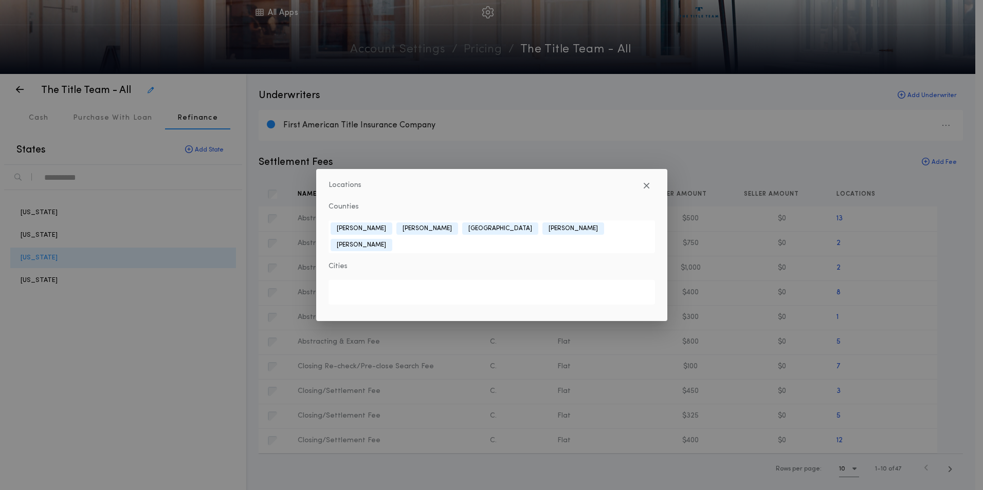
click at [948, 469] on div "Locations Counties [GEOGRAPHIC_DATA] [PERSON_NAME] [GEOGRAPHIC_DATA] [PERSON_NA…" at bounding box center [491, 245] width 983 height 490
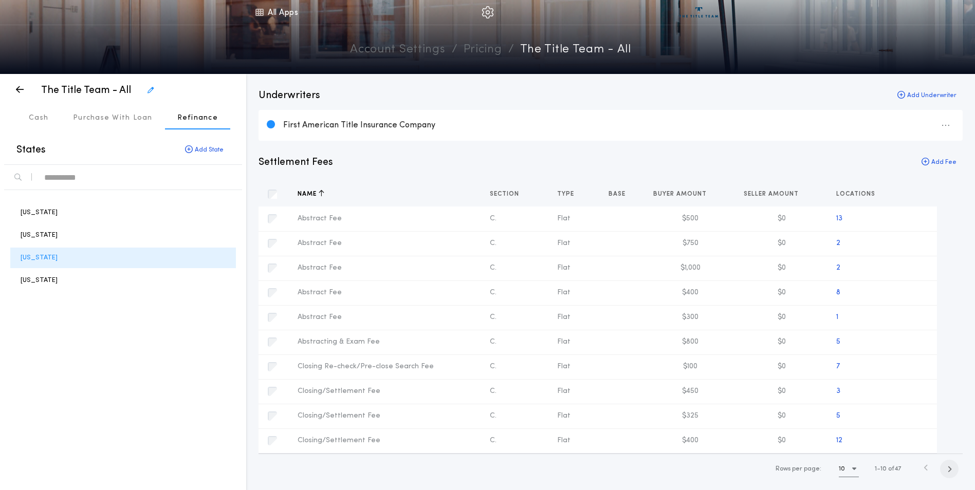
click at [948, 468] on icon "button" at bounding box center [949, 470] width 5 height 8
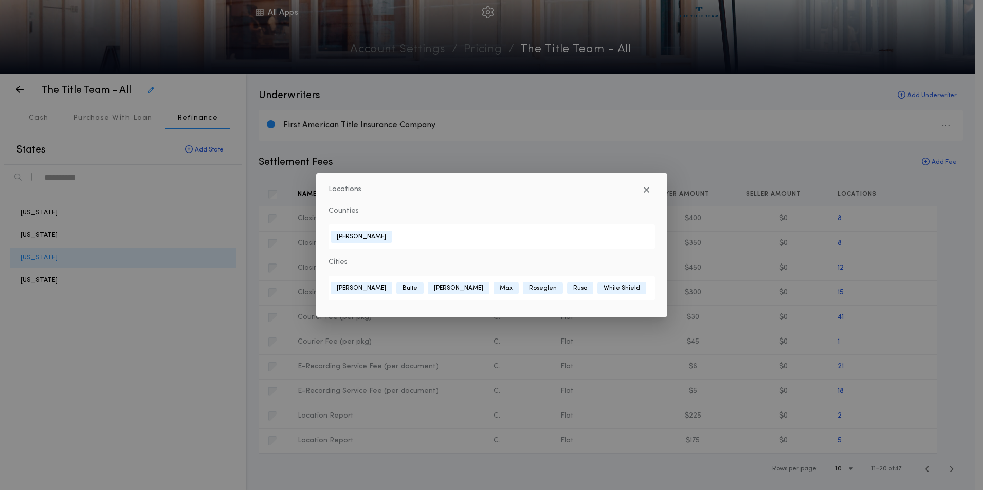
click at [980, 298] on div "Locations Counties [GEOGRAPHIC_DATA] Cities Benedict [GEOGRAPHIC_DATA] [GEOGRAP…" at bounding box center [491, 245] width 983 height 490
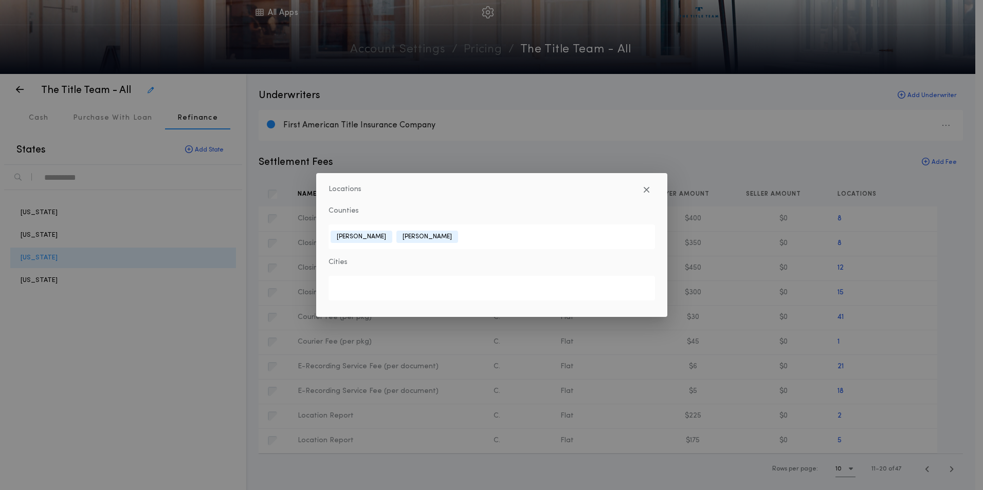
click at [960, 423] on div "Locations Counties [PERSON_NAME] Cities" at bounding box center [491, 245] width 983 height 490
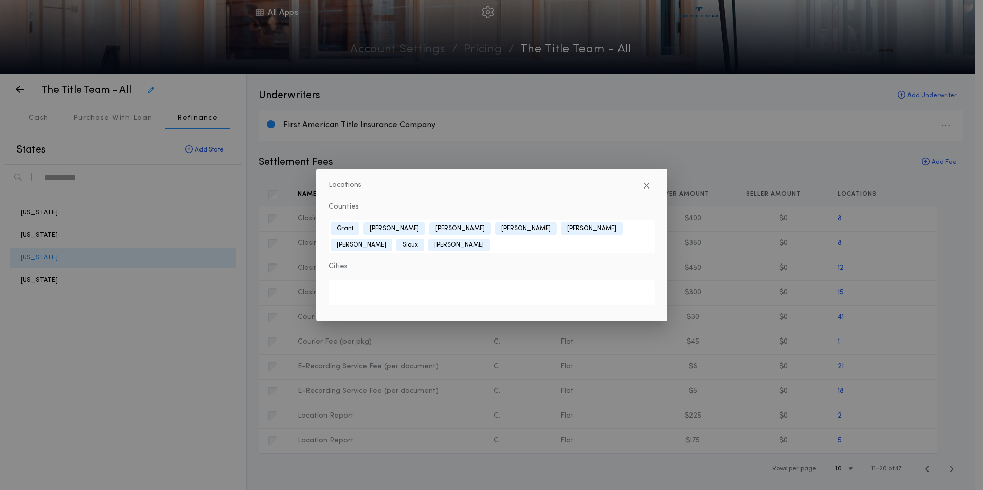
click at [839, 293] on div "Locations Counties [GEOGRAPHIC_DATA][PERSON_NAME][GEOGRAPHIC_DATA] [PERSON_NAME…" at bounding box center [491, 245] width 983 height 490
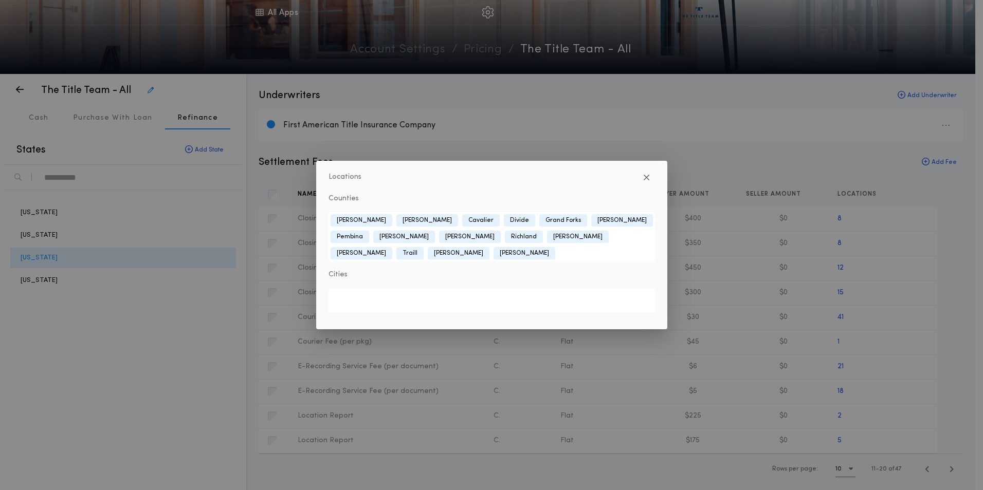
click at [964, 280] on div "Locations Counties [GEOGRAPHIC_DATA][PERSON_NAME][GEOGRAPHIC_DATA] Cavalier [GE…" at bounding box center [491, 245] width 983 height 490
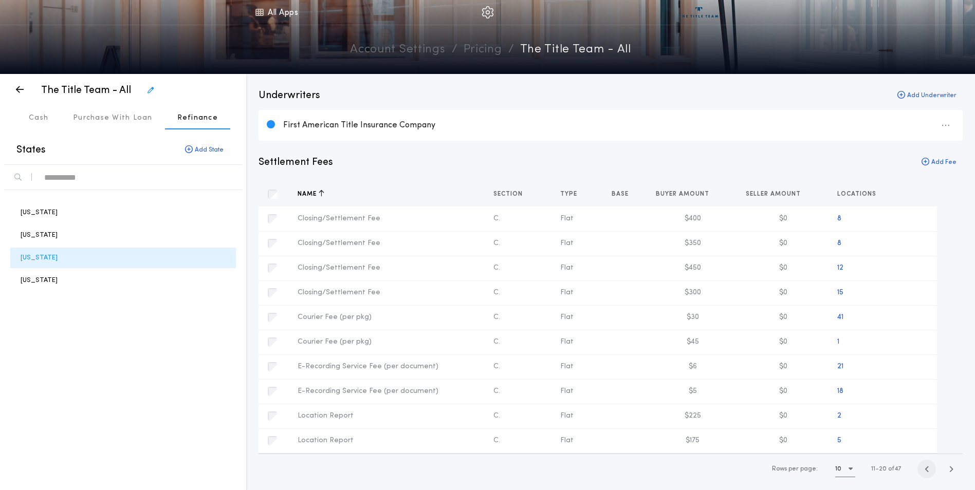
click at [929, 470] on span "button" at bounding box center [927, 469] width 19 height 19
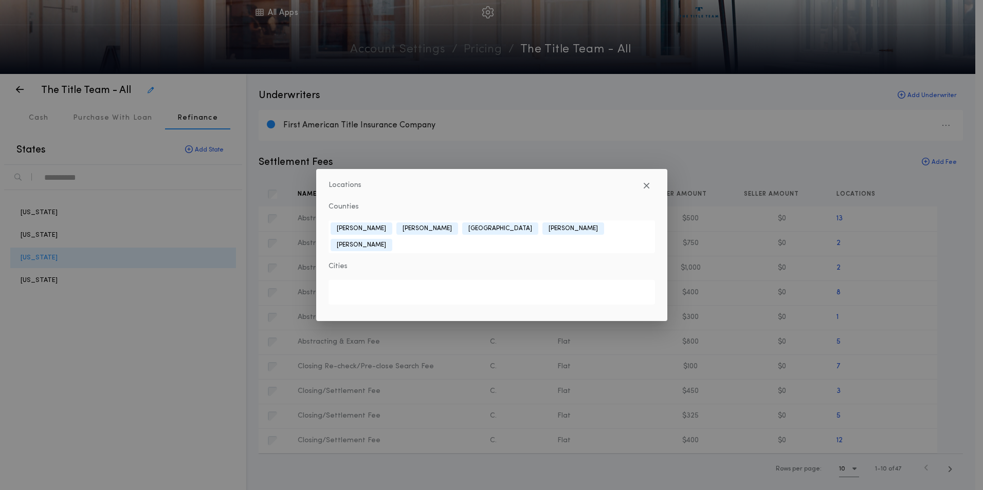
click at [840, 393] on div "Locations Counties [GEOGRAPHIC_DATA] [PERSON_NAME] [GEOGRAPHIC_DATA] [PERSON_NA…" at bounding box center [491, 245] width 983 height 490
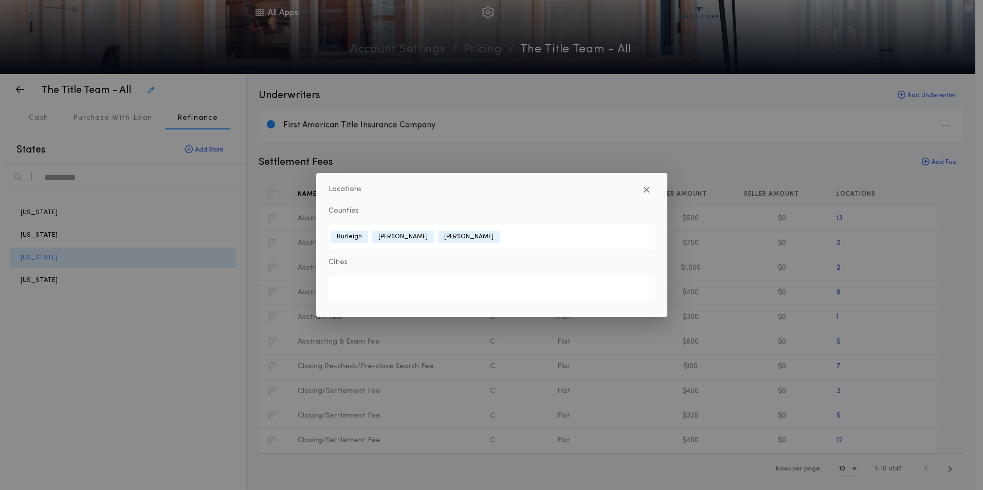
click at [836, 418] on div "Locations Counties [GEOGRAPHIC_DATA][PERSON_NAME][GEOGRAPHIC_DATA] Cities" at bounding box center [491, 245] width 983 height 490
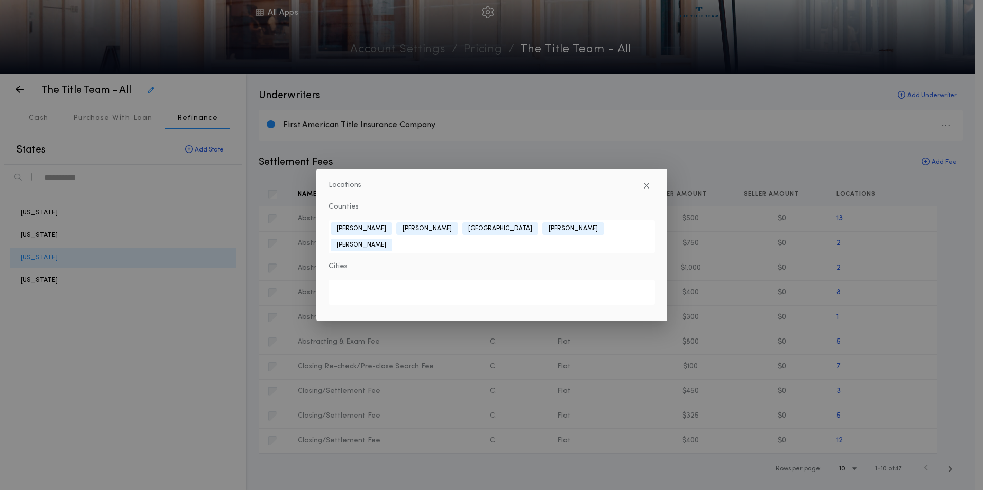
click at [841, 441] on div "Locations Counties [GEOGRAPHIC_DATA] [PERSON_NAME] [GEOGRAPHIC_DATA] [PERSON_NA…" at bounding box center [491, 245] width 983 height 490
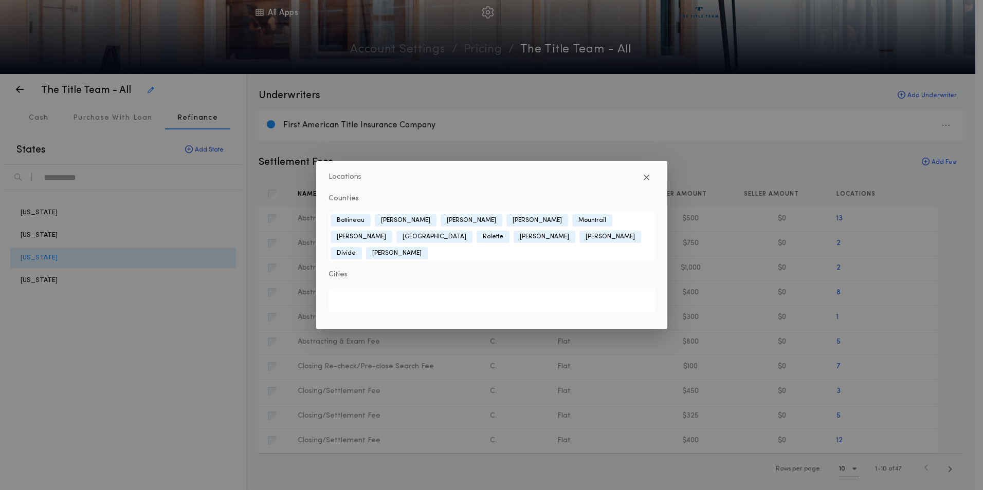
click at [950, 471] on div "Locations Counties [GEOGRAPHIC_DATA] [GEOGRAPHIC_DATA][PERSON_NAME][GEOGRAPHIC_…" at bounding box center [491, 245] width 983 height 490
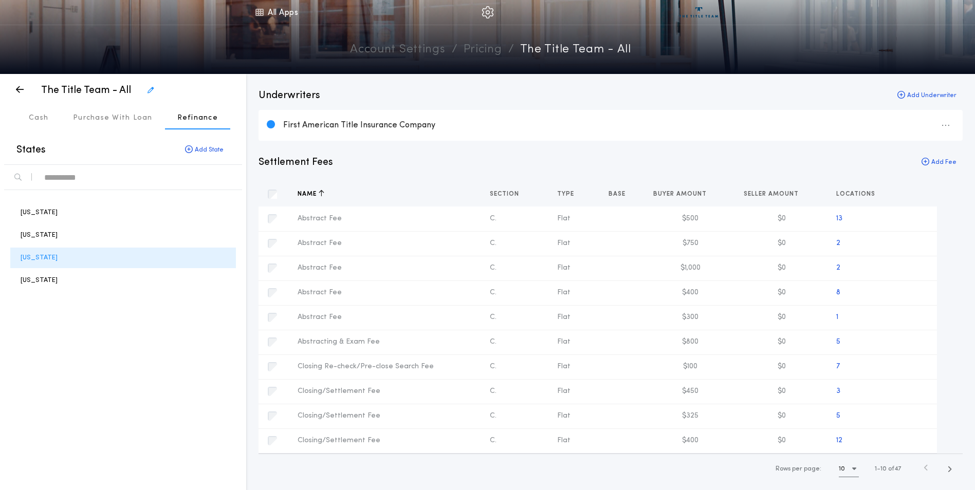
click at [950, 471] on icon "button" at bounding box center [949, 470] width 5 height 8
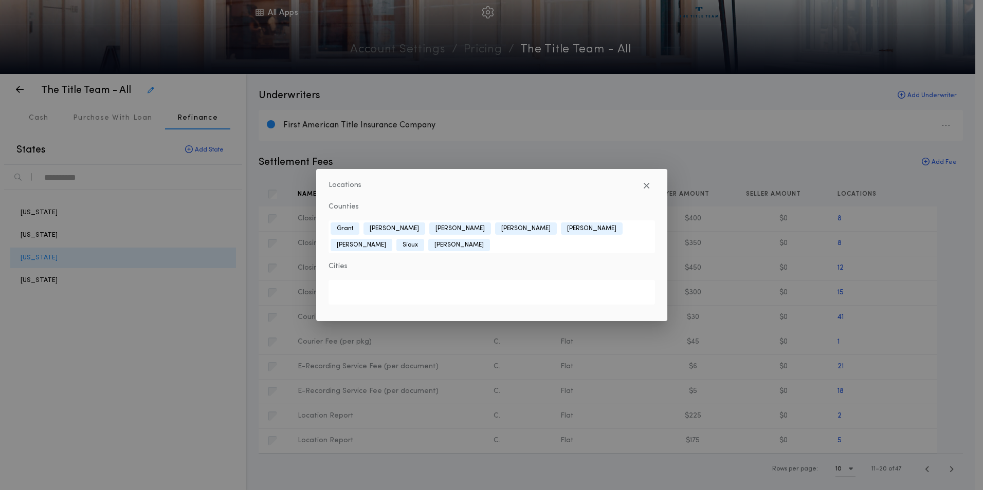
click at [919, 220] on div "Locations Counties [GEOGRAPHIC_DATA][PERSON_NAME][GEOGRAPHIC_DATA] [PERSON_NAME…" at bounding box center [491, 245] width 983 height 490
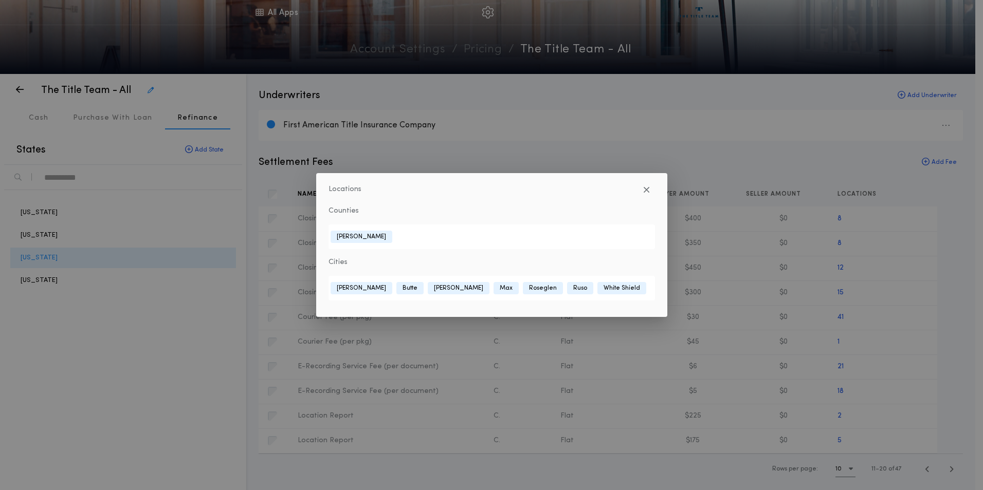
click at [840, 243] on div "Locations Counties [GEOGRAPHIC_DATA] Cities Benedict [GEOGRAPHIC_DATA] [GEOGRAP…" at bounding box center [491, 245] width 983 height 490
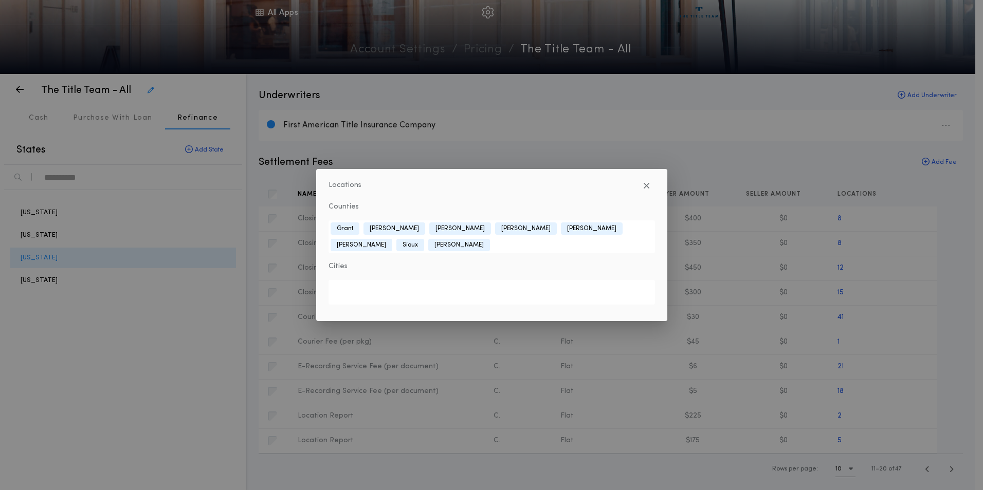
click at [840, 270] on div "Locations Counties [GEOGRAPHIC_DATA][PERSON_NAME][GEOGRAPHIC_DATA] [PERSON_NAME…" at bounding box center [491, 245] width 983 height 490
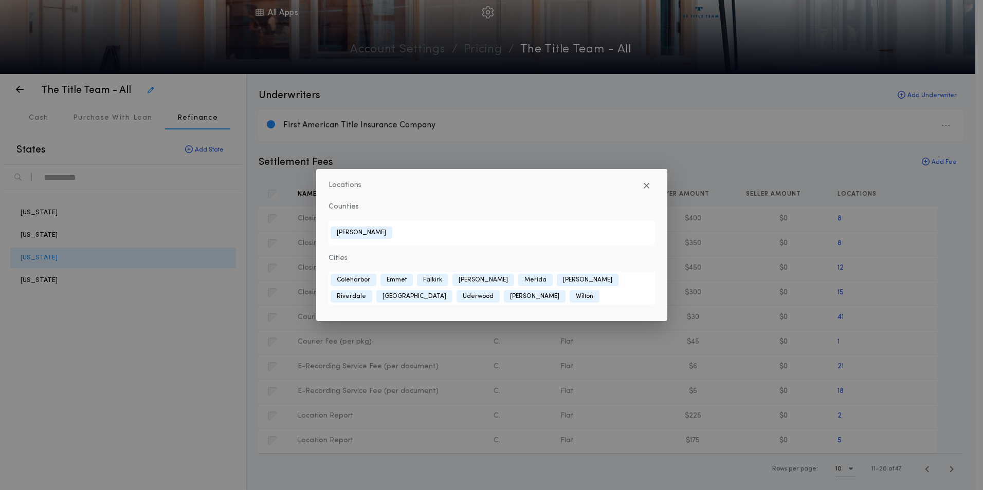
click at [839, 290] on div "Locations Counties [GEOGRAPHIC_DATA] Cities [GEOGRAPHIC_DATA] [GEOGRAPHIC_DATA]…" at bounding box center [491, 245] width 983 height 490
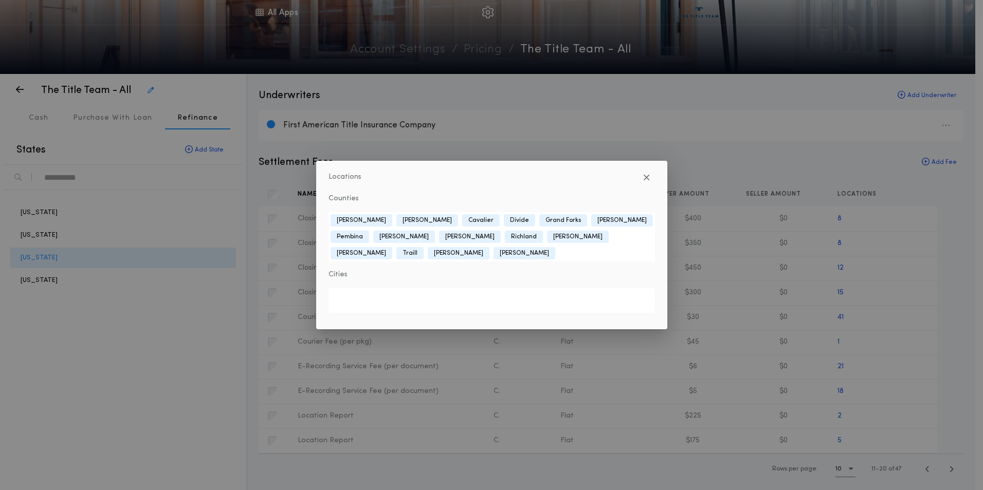
click at [911, 290] on div "Locations Counties [GEOGRAPHIC_DATA][PERSON_NAME][GEOGRAPHIC_DATA] Cavalier [GE…" at bounding box center [491, 245] width 983 height 490
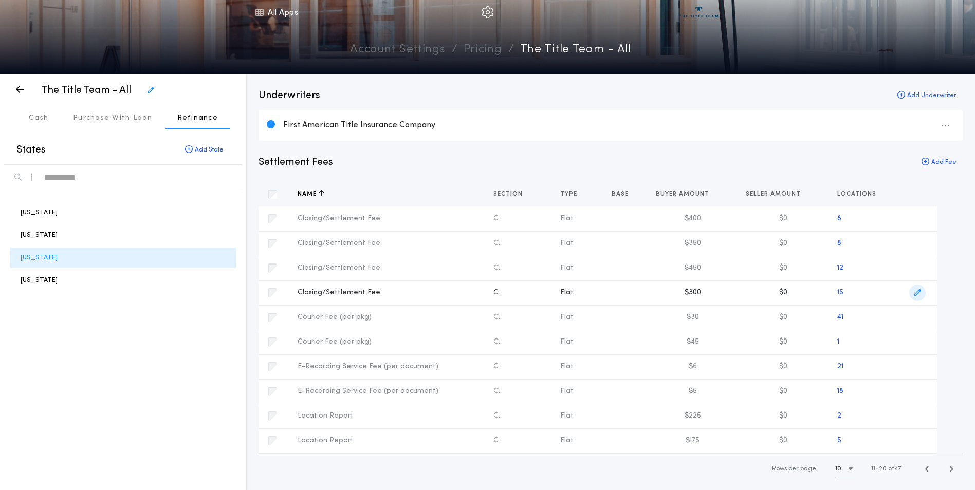
click at [915, 292] on icon "button" at bounding box center [917, 292] width 7 height 7
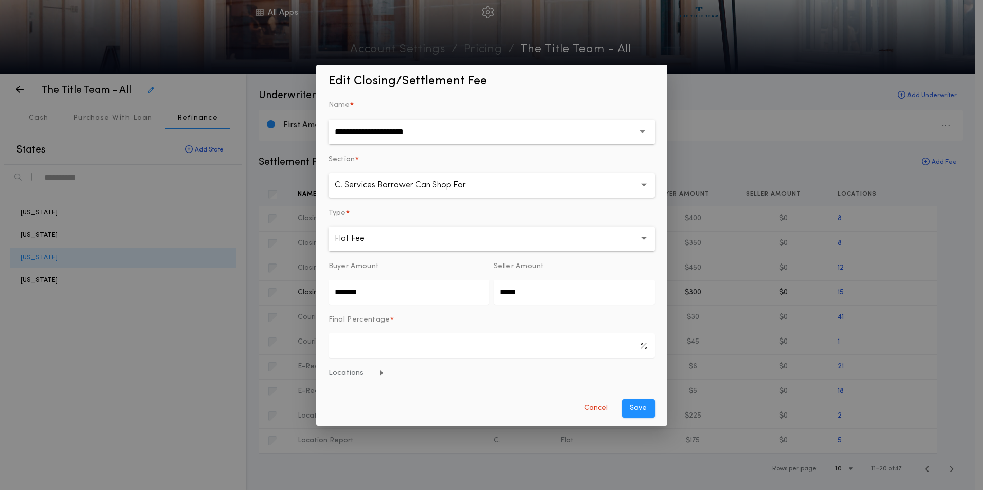
click at [351, 376] on span "Locations" at bounding box center [356, 374] width 56 height 10
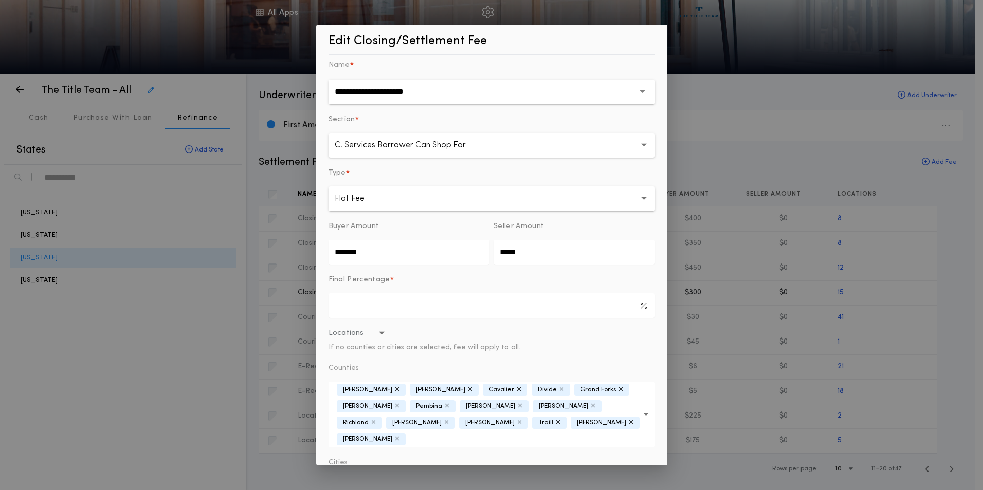
click at [559, 391] on icon "button" at bounding box center [561, 390] width 5 height 6
click at [399, 436] on icon "button" at bounding box center [397, 439] width 5 height 6
click at [620, 351] on button "Locations If no counties or cities are selected, fee will apply to all." at bounding box center [491, 340] width 326 height 25
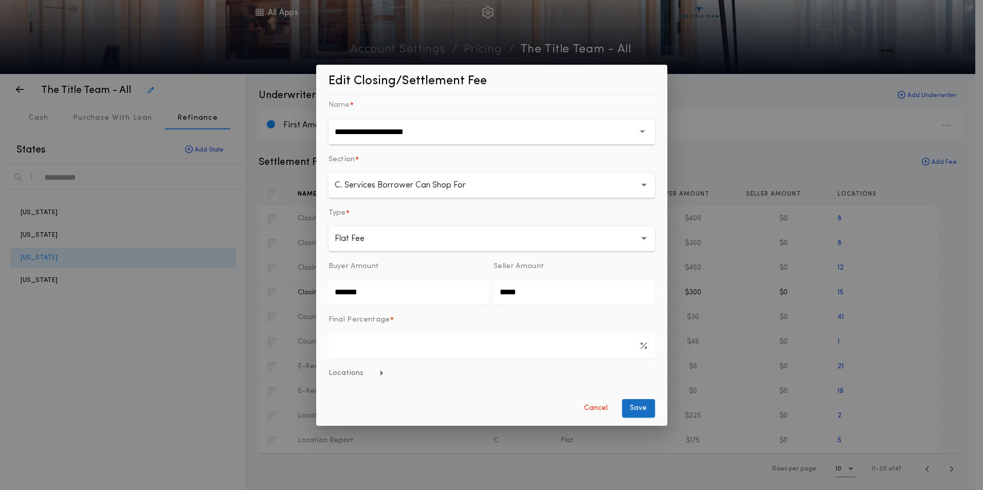
click at [630, 407] on button "Save" at bounding box center [638, 408] width 33 height 19
